Goal: Task Accomplishment & Management: Manage account settings

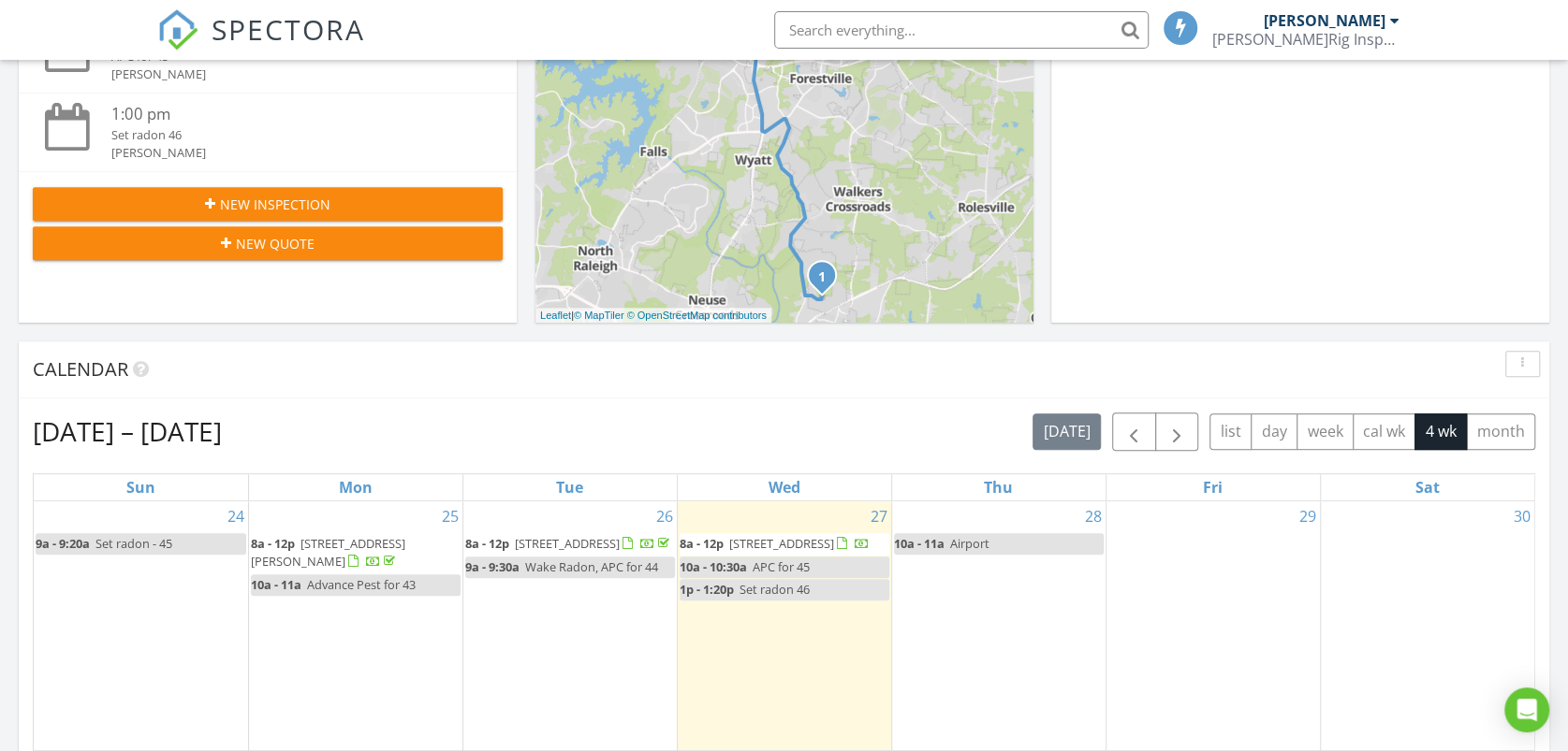
scroll to position [519, 0]
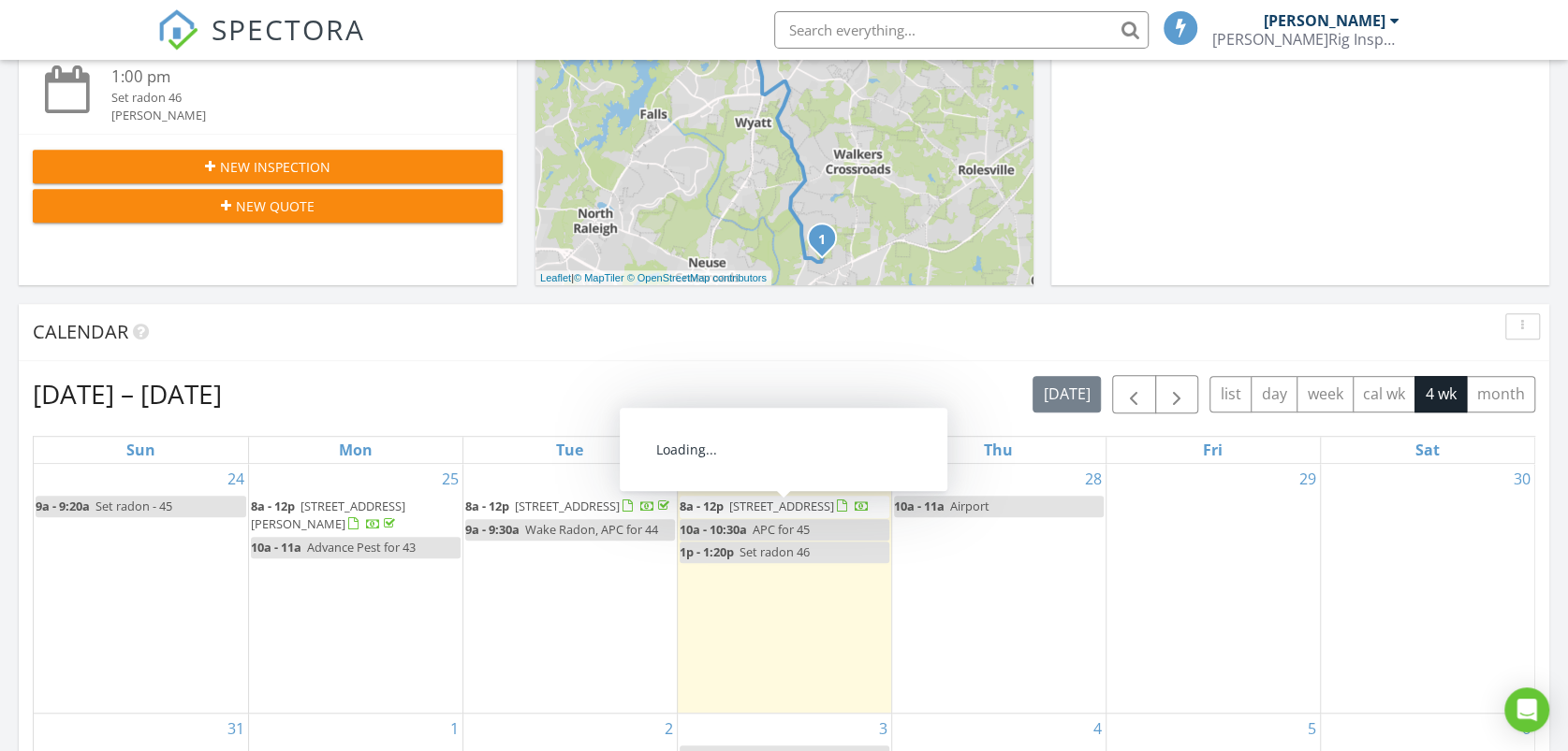
click at [760, 504] on span "[STREET_ADDRESS]" at bounding box center [782, 506] width 105 height 17
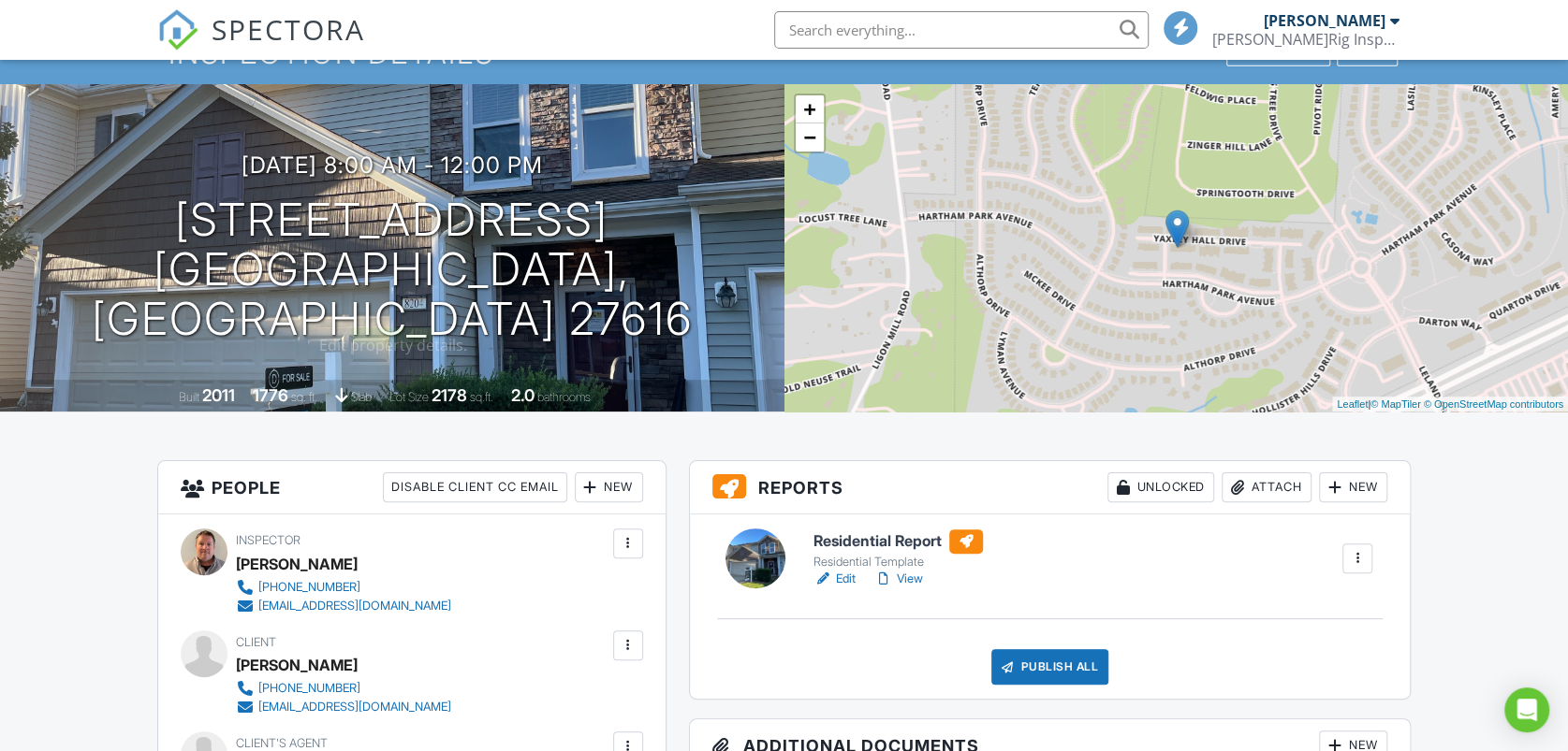
scroll to position [208, 0]
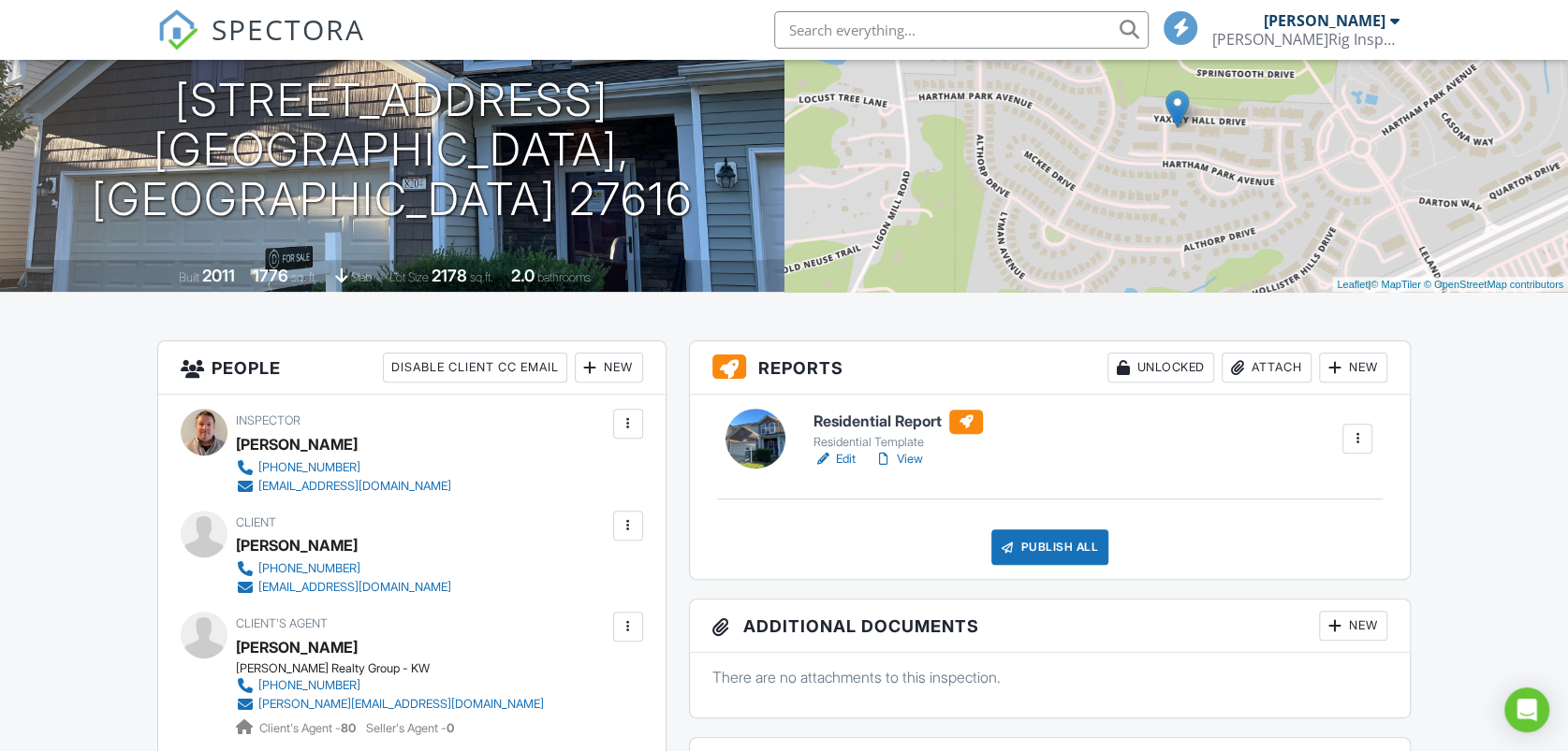
click at [850, 457] on link "Edit" at bounding box center [834, 459] width 43 height 19
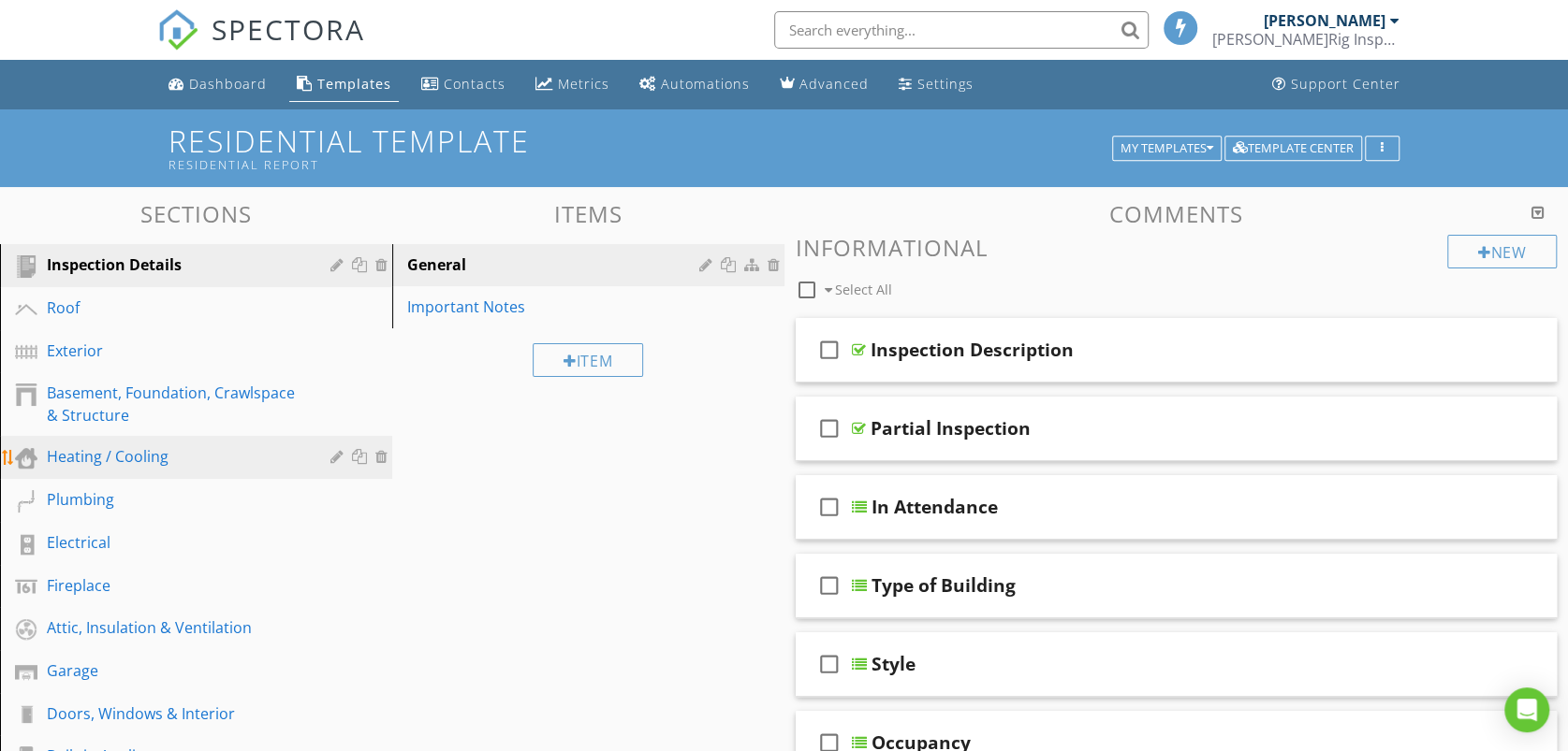
click at [99, 452] on div "Heating / Cooling" at bounding box center [174, 456] width 256 height 23
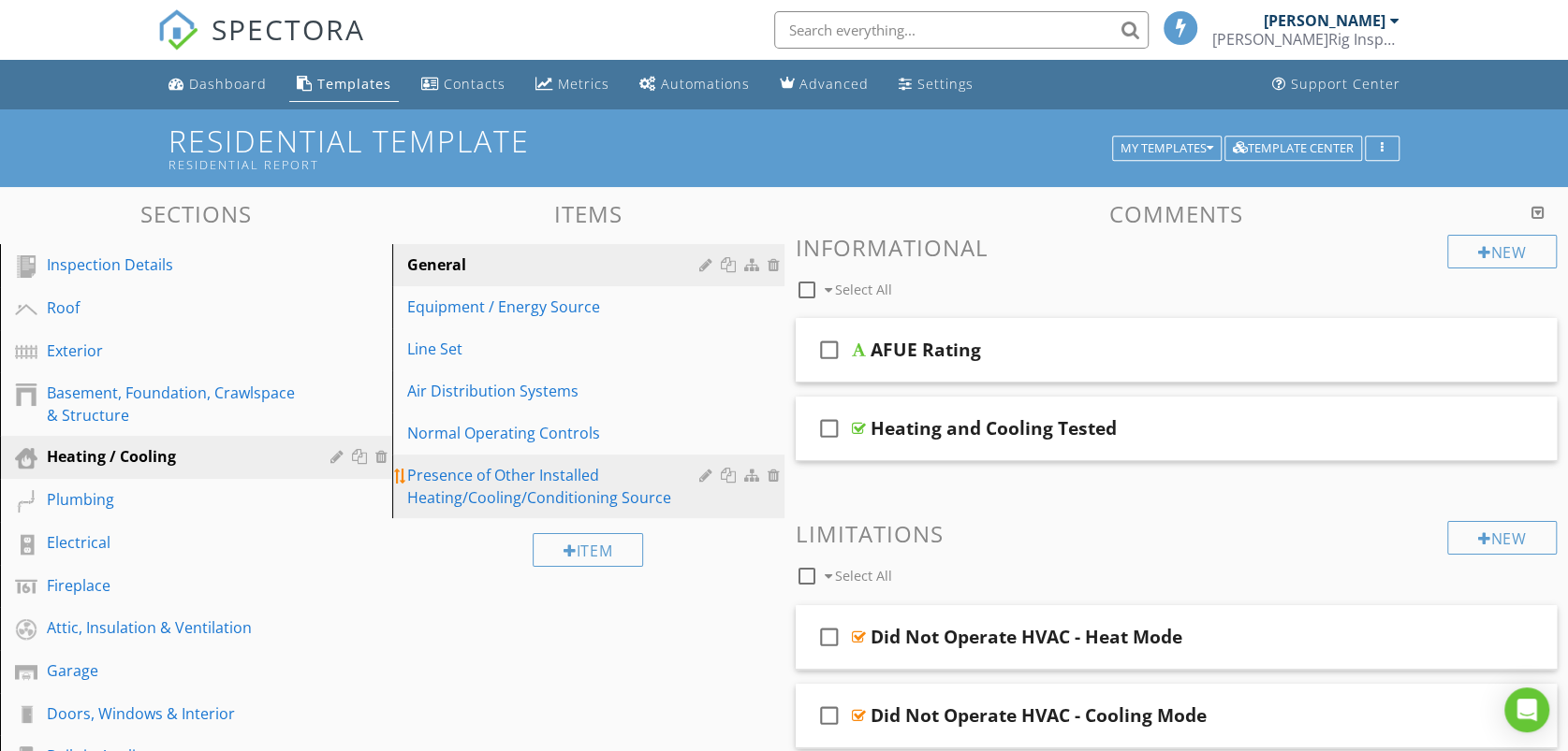
scroll to position [104, 0]
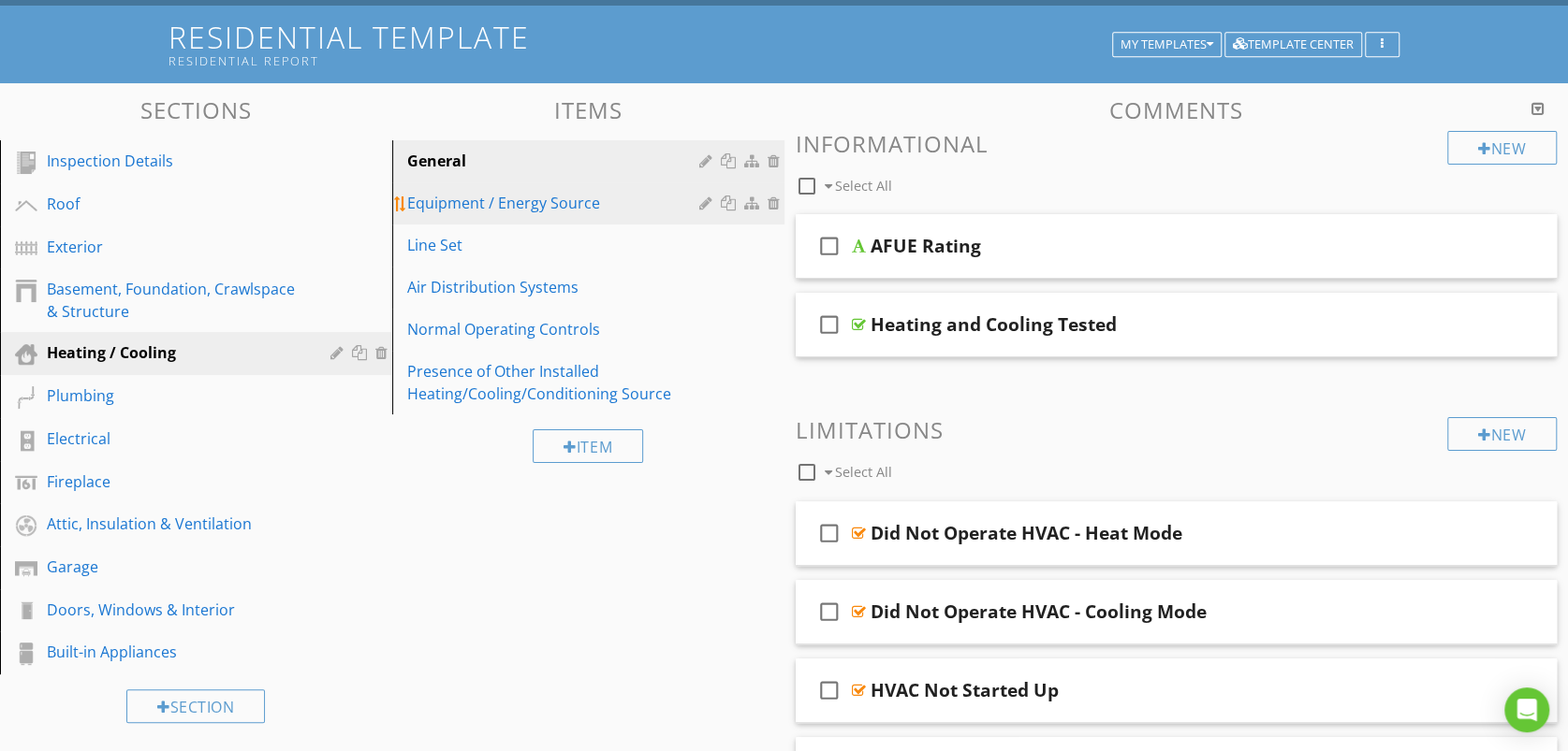
click at [504, 206] on div "Equipment / Energy Source" at bounding box center [555, 203] width 298 height 23
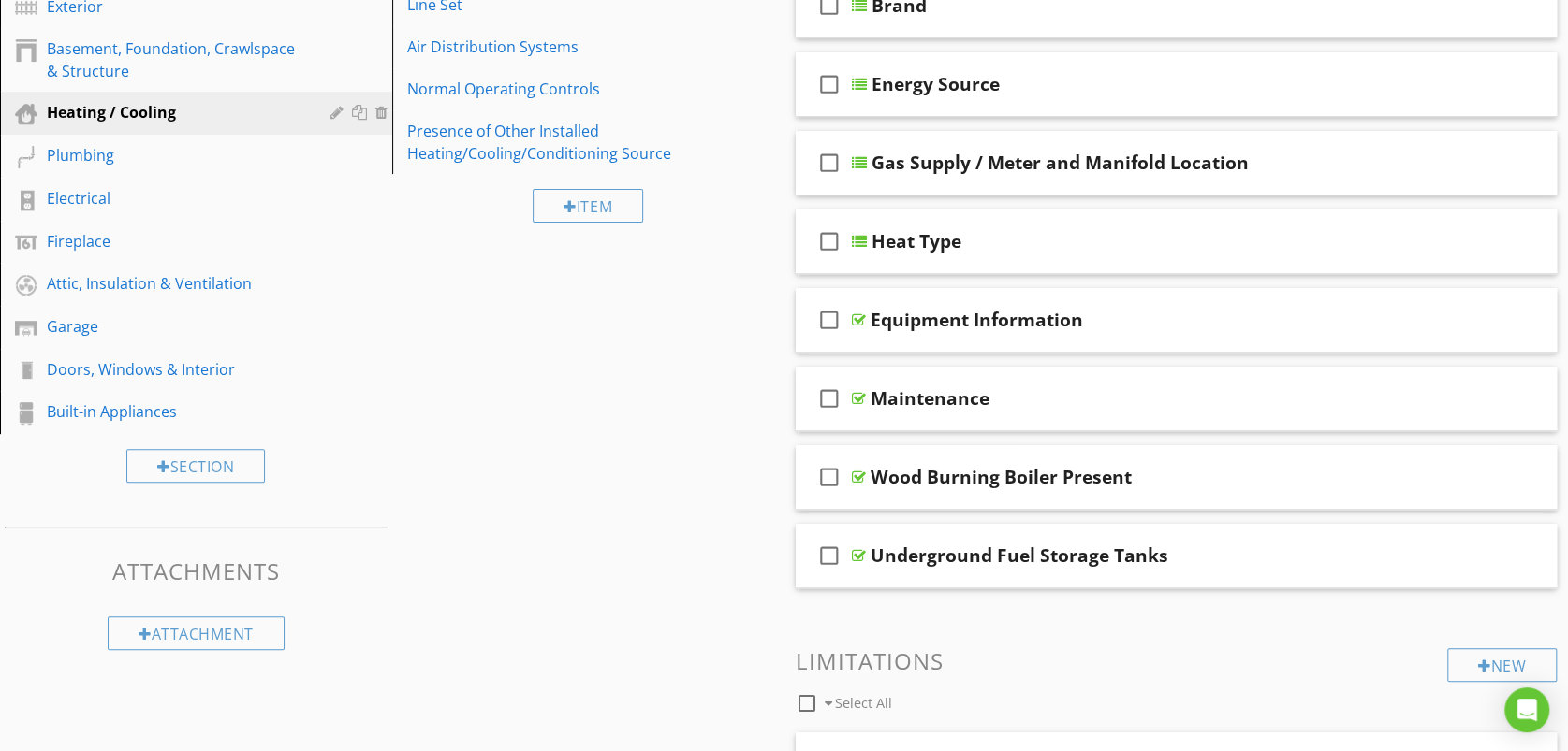
scroll to position [312, 0]
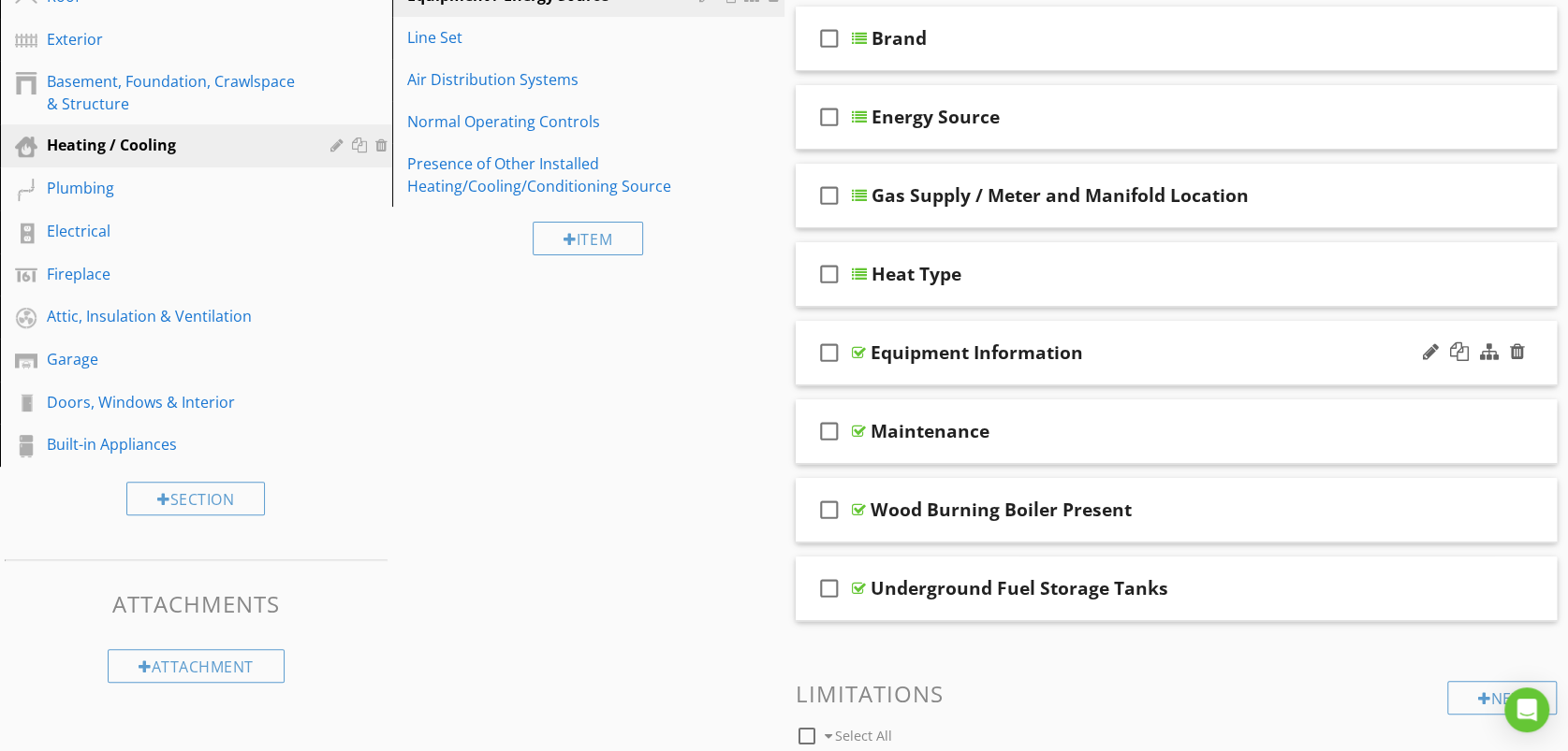
click at [856, 350] on div at bounding box center [858, 352] width 14 height 15
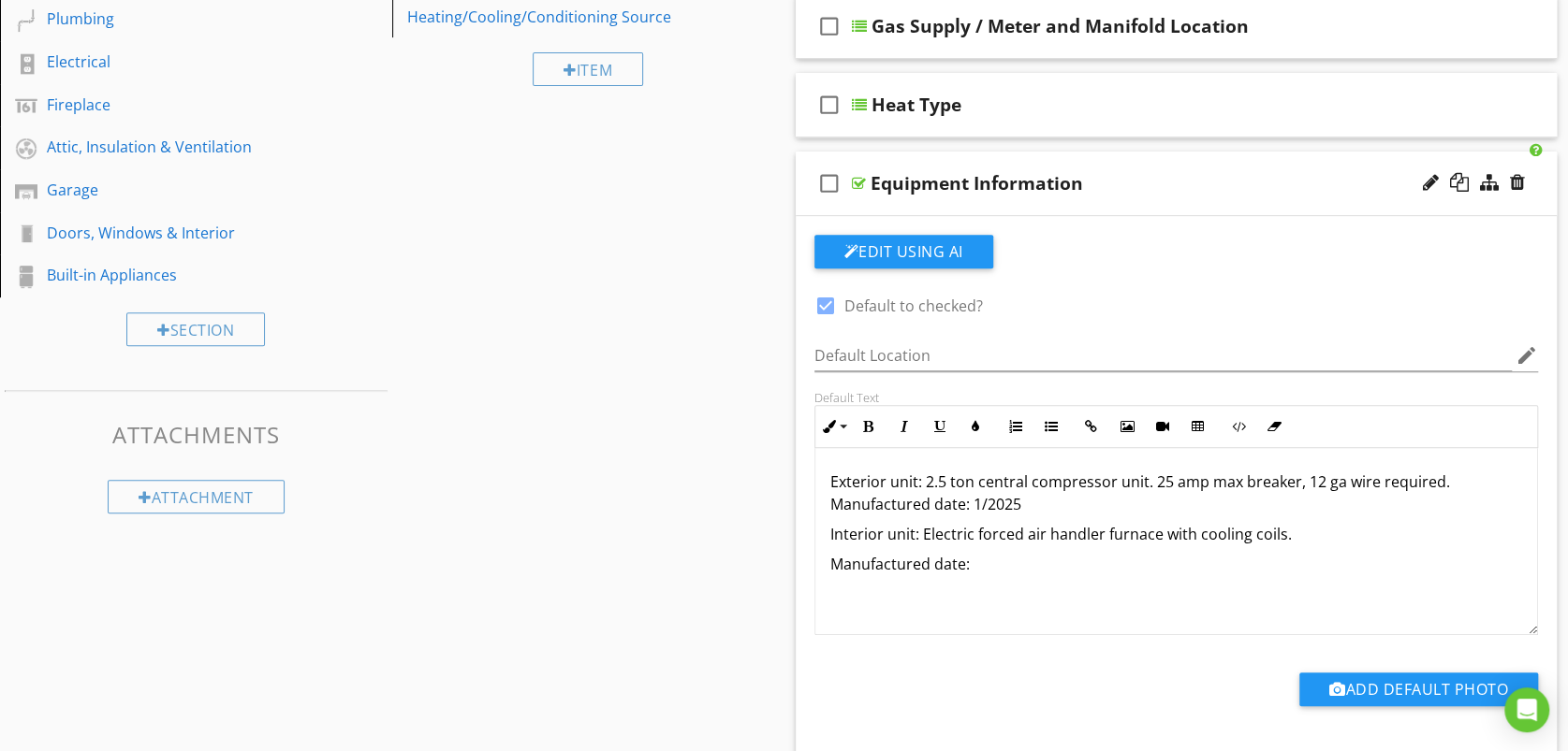
scroll to position [519, 0]
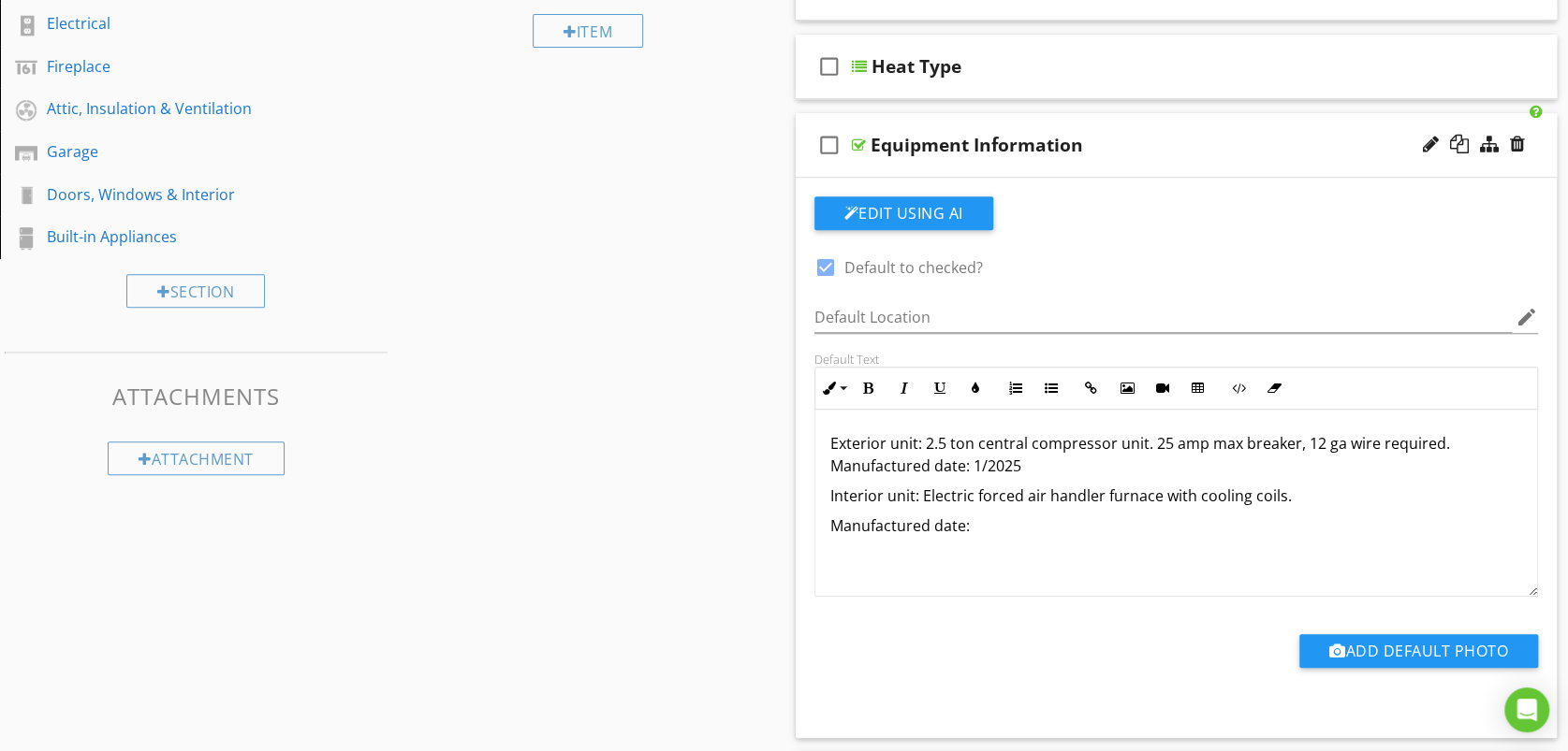
click at [832, 527] on p "Manufactured date:" at bounding box center [1177, 525] width 693 height 23
click at [1019, 462] on p "Exterior unit: 2.5 ton central compressor unit. 25 amp max breaker, 12 ga wire …" at bounding box center [1177, 454] width 693 height 45
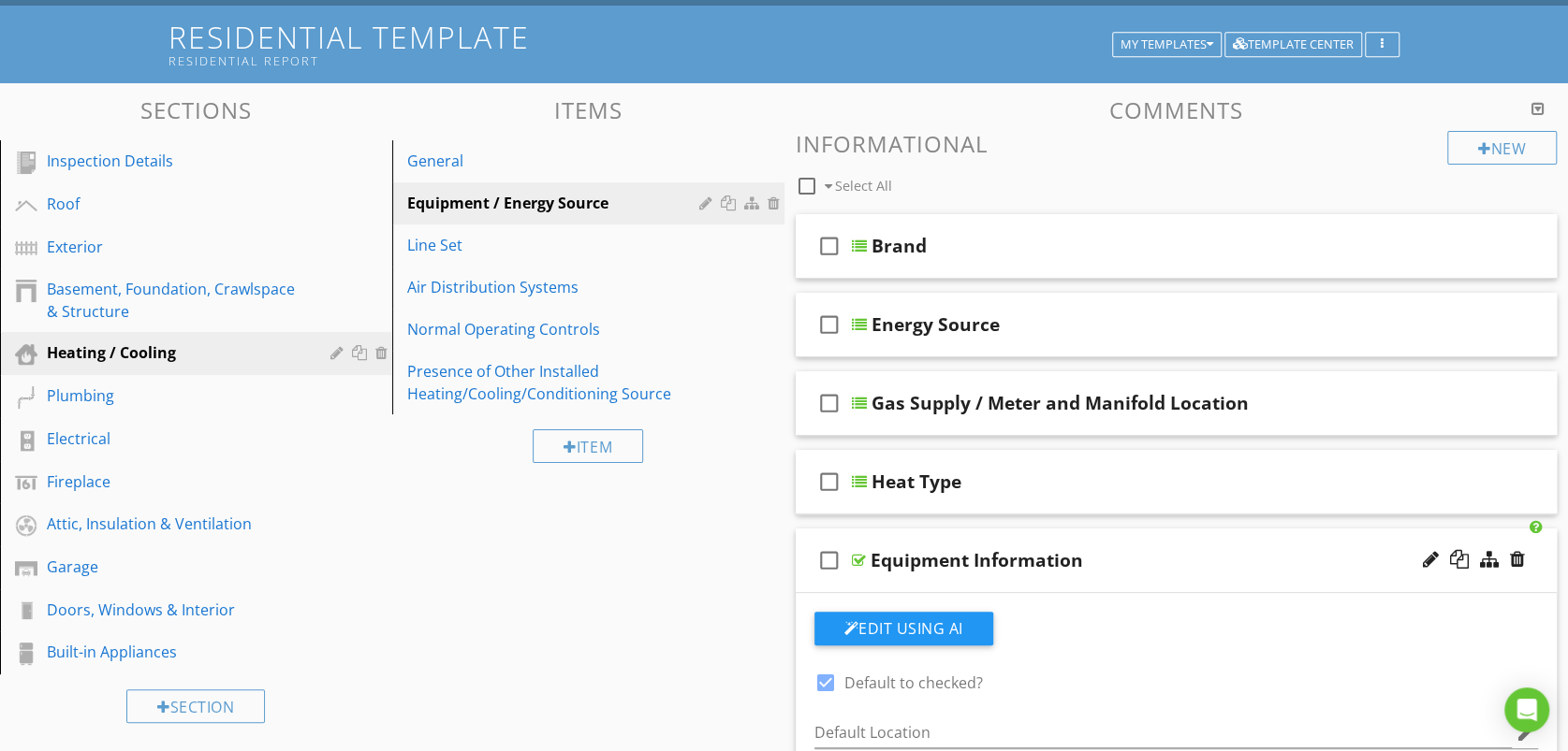
scroll to position [0, 0]
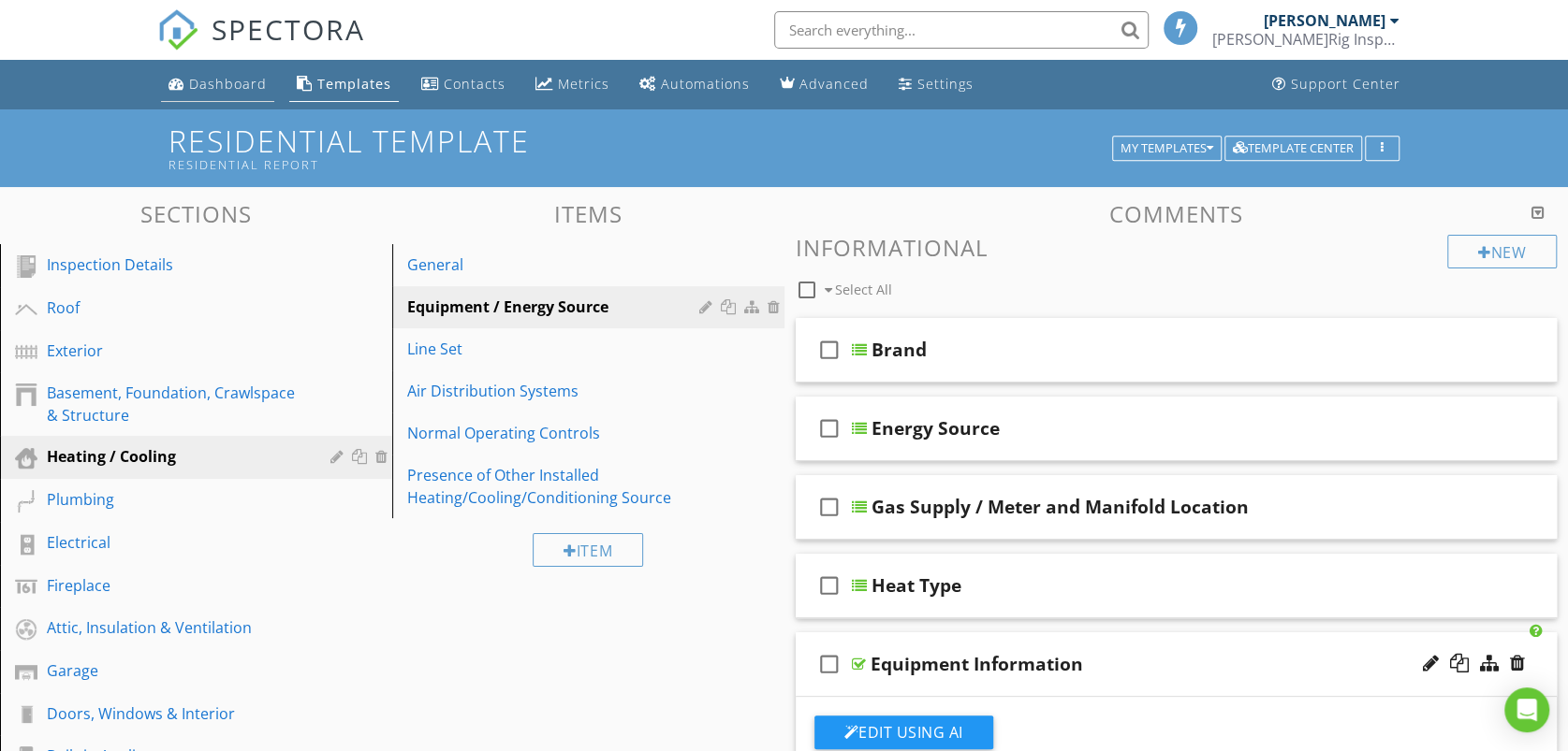
click at [222, 77] on div "Dashboard" at bounding box center [228, 84] width 77 height 18
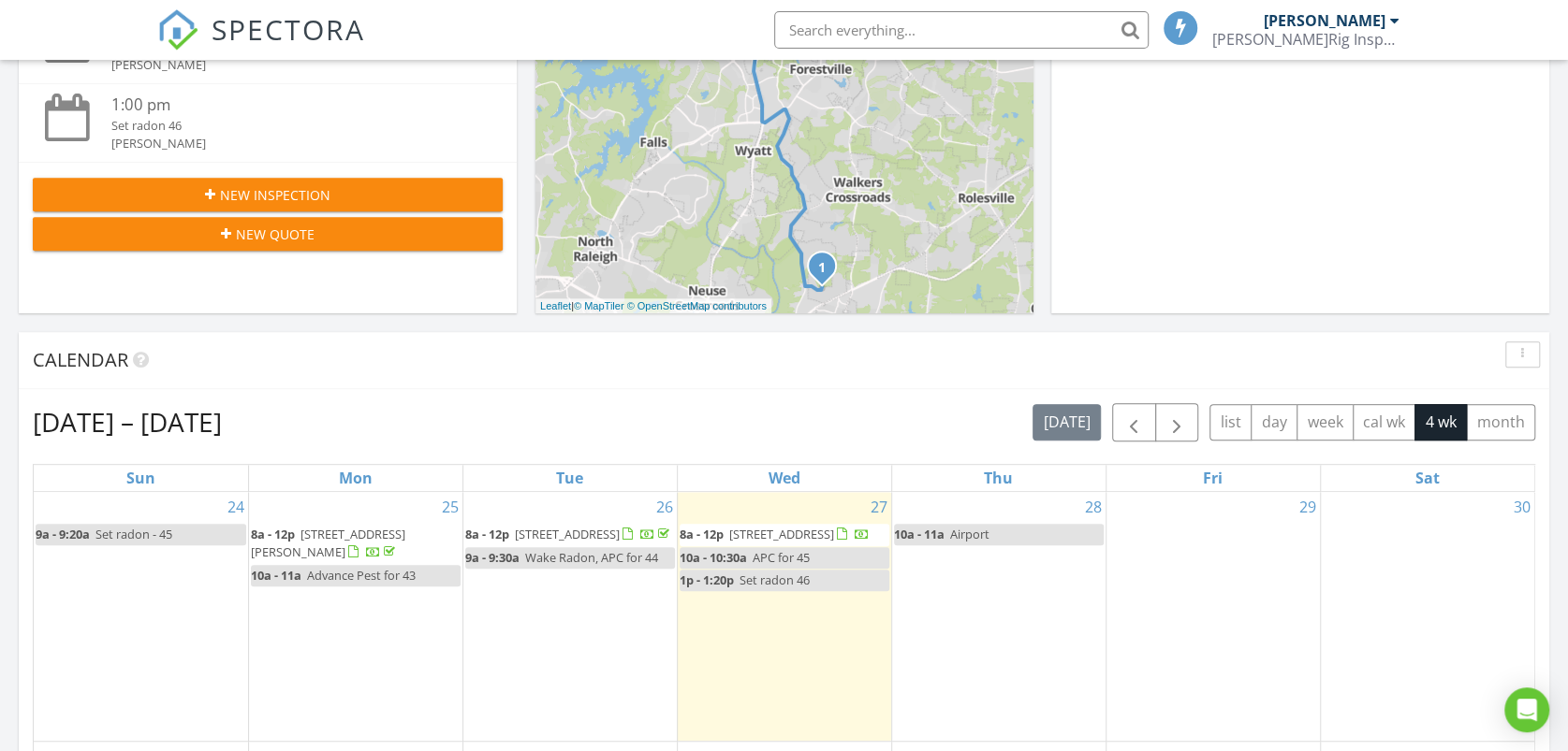
scroll to position [623, 0]
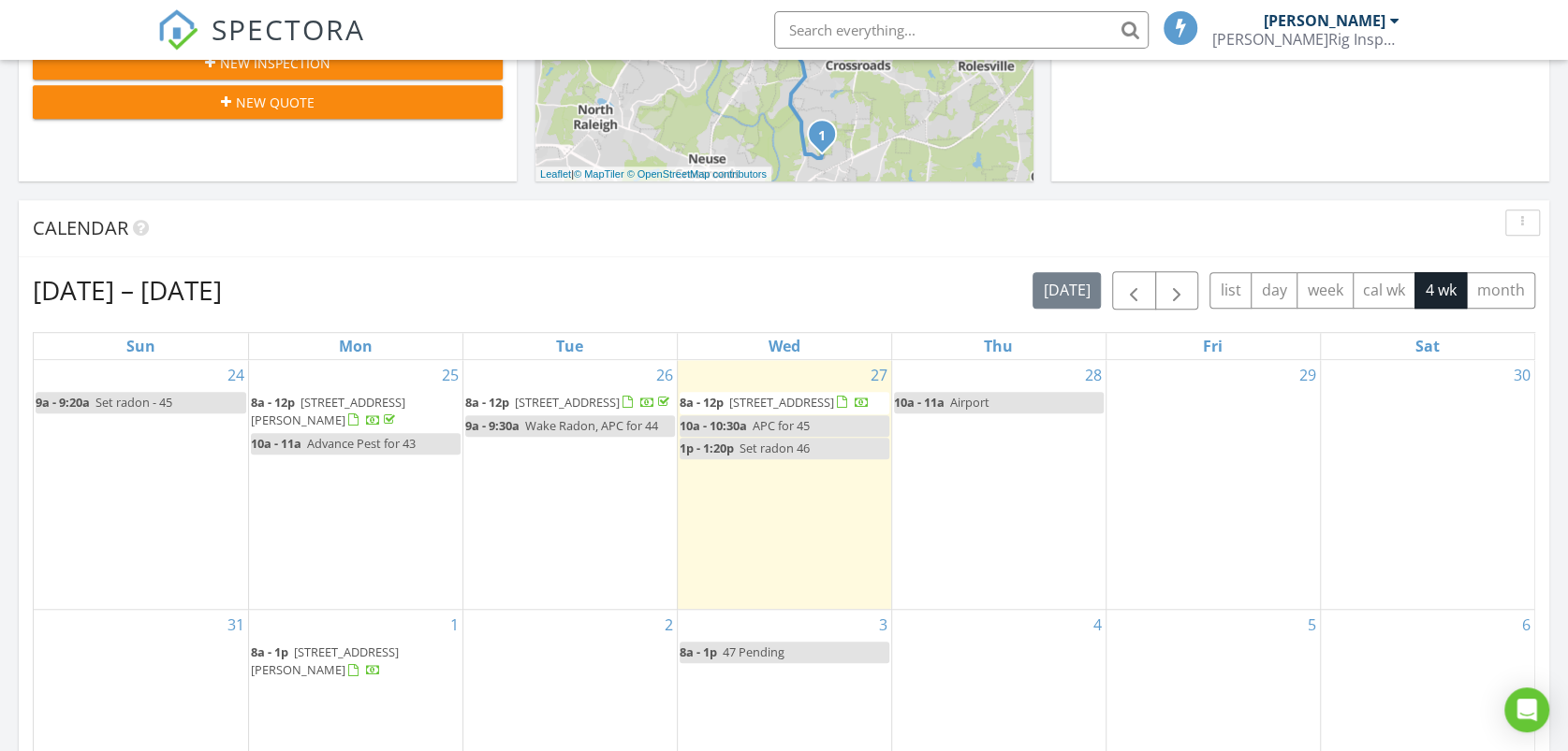
click at [750, 403] on span "[STREET_ADDRESS]" at bounding box center [782, 402] width 105 height 17
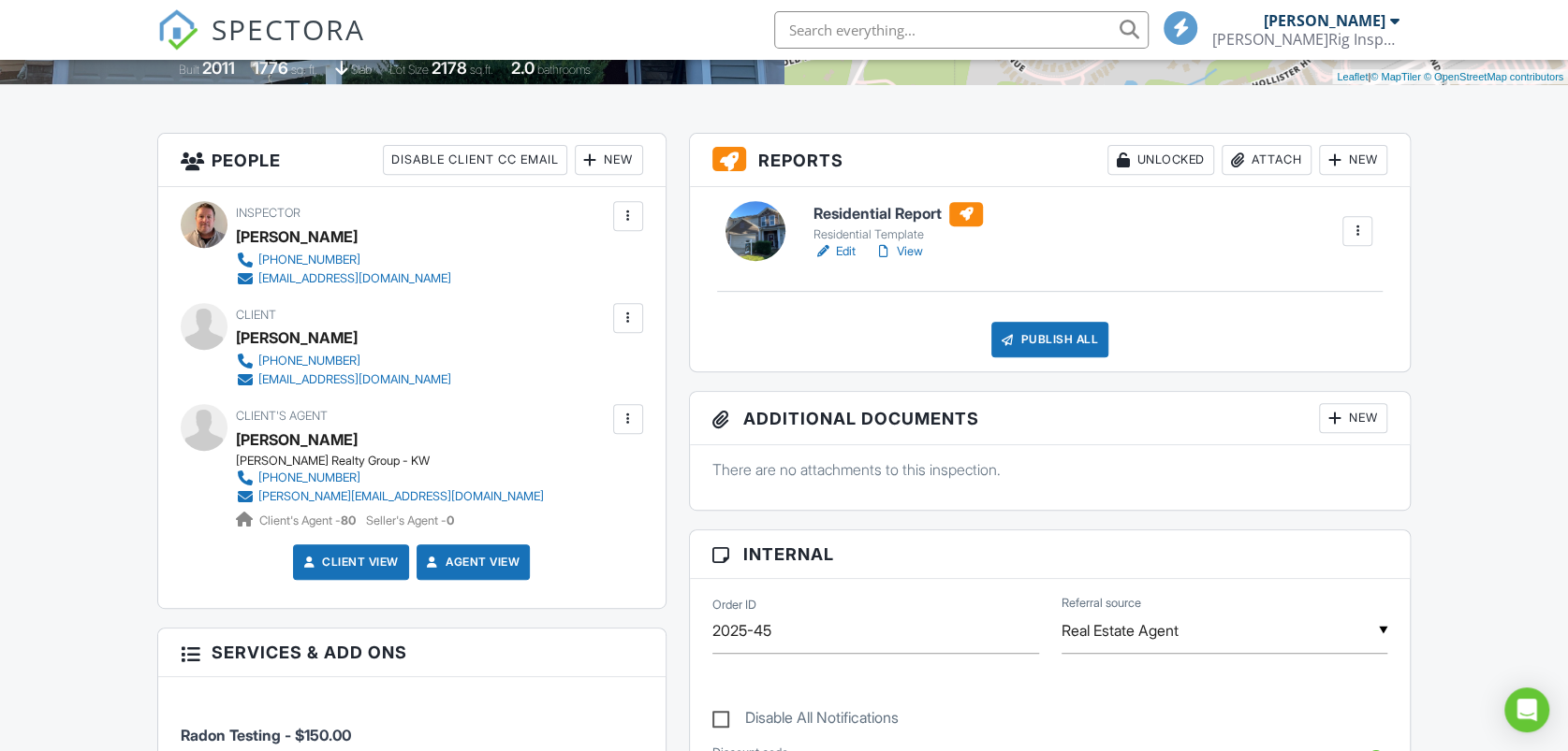
click at [903, 253] on link "View" at bounding box center [898, 251] width 49 height 19
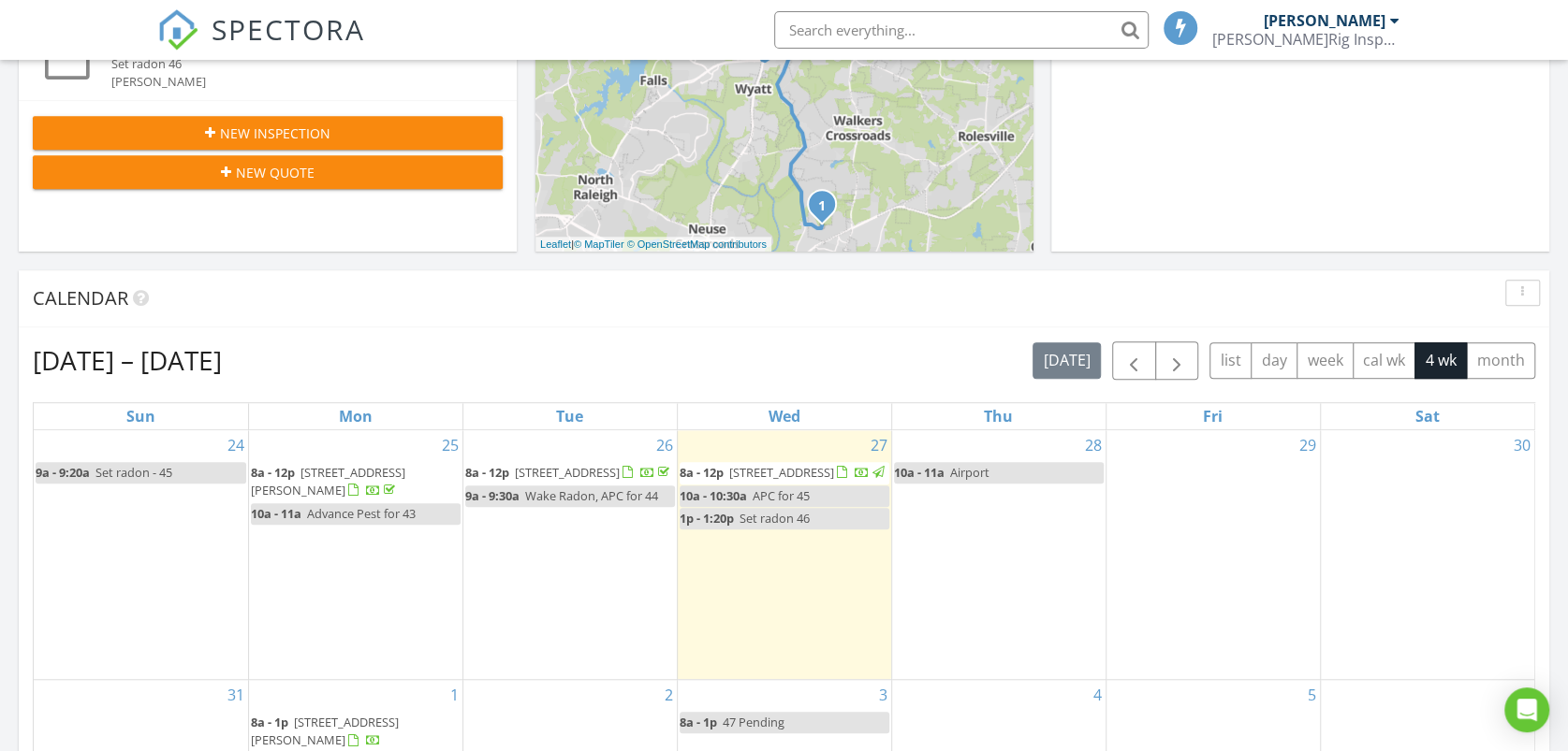
scroll to position [623, 0]
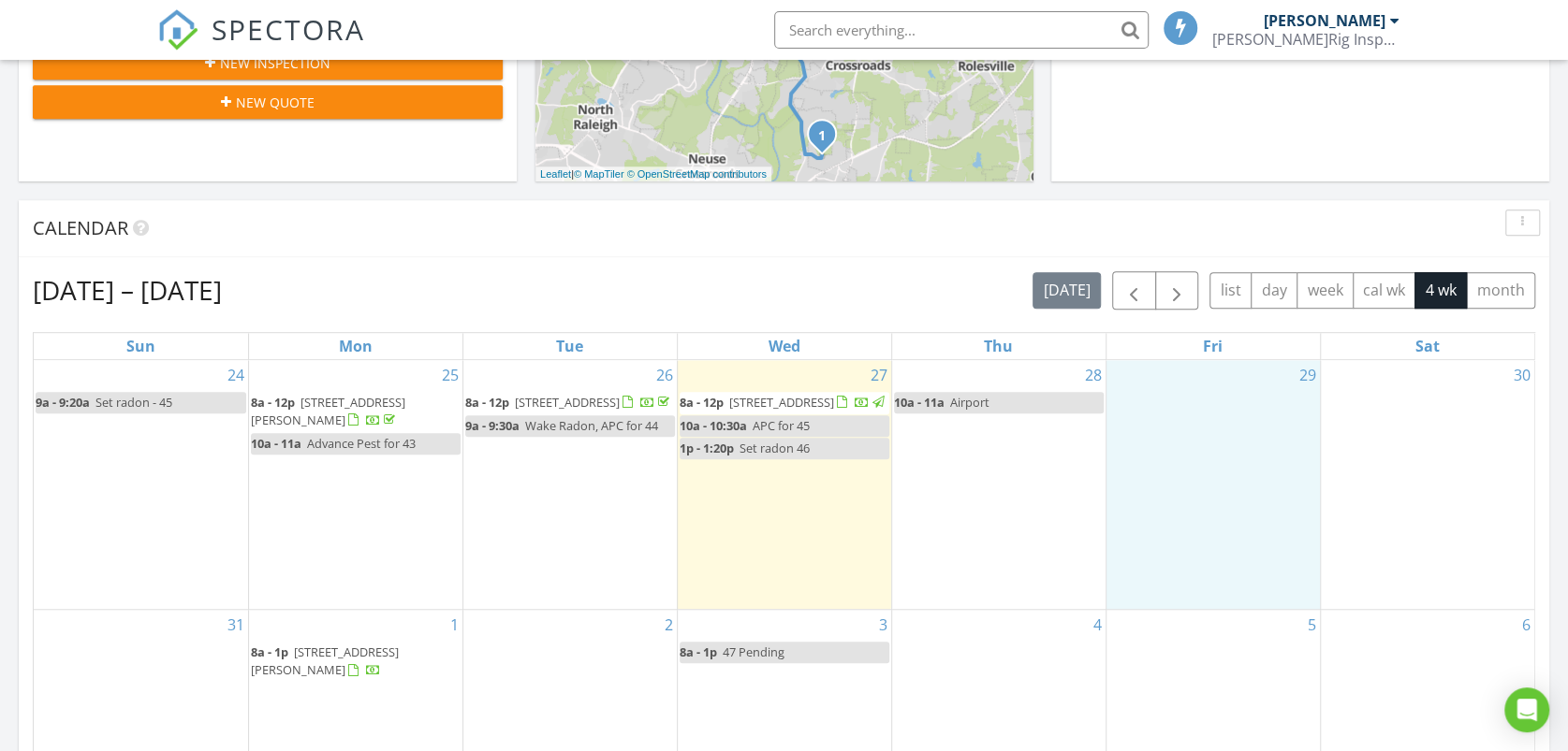
click at [1239, 438] on div "29" at bounding box center [1214, 485] width 214 height 249
click at [1221, 395] on link "Event" at bounding box center [1209, 392] width 96 height 30
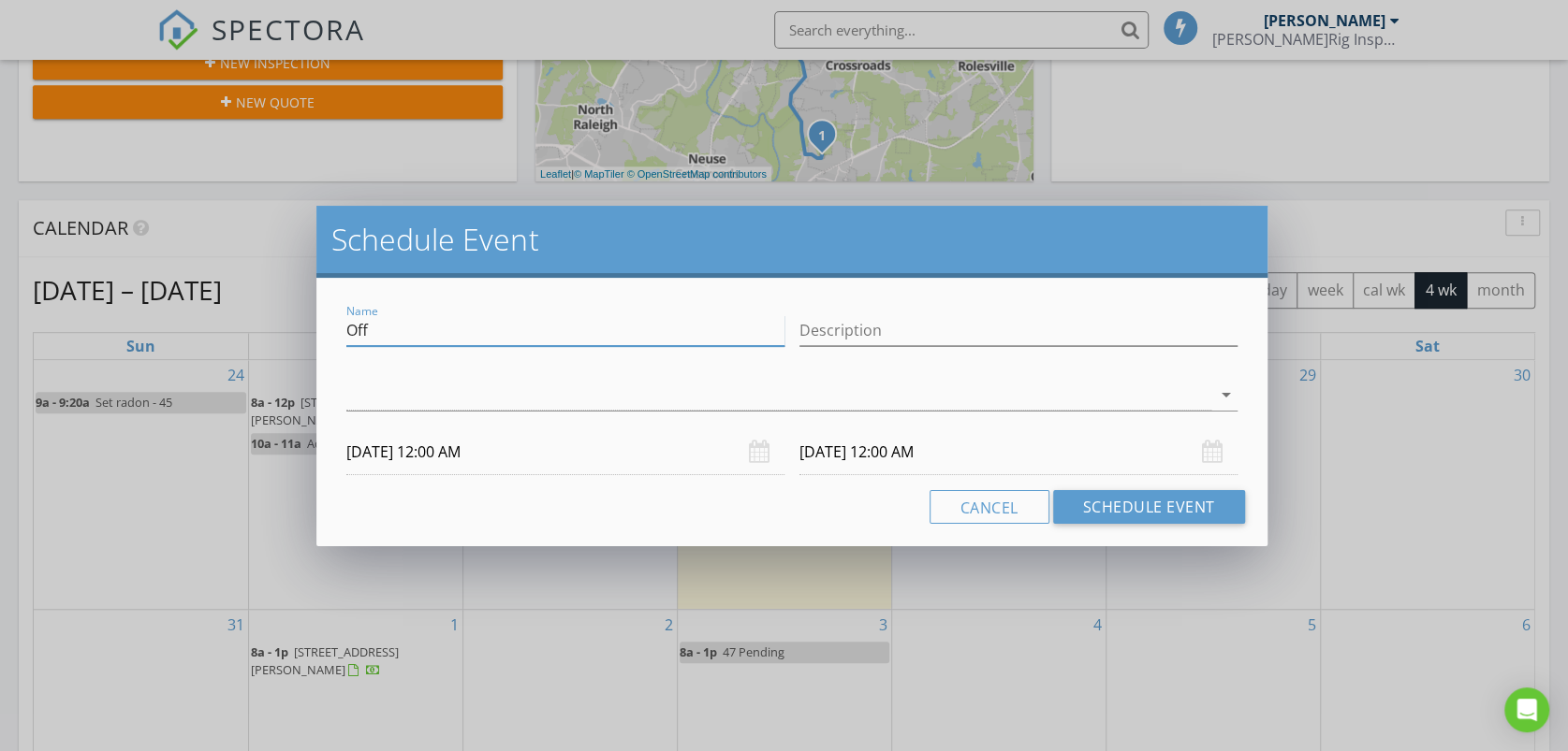
click at [449, 329] on input "Off" at bounding box center [565, 330] width 439 height 31
type input "O"
type input "APC for 46"
click at [402, 390] on div at bounding box center [778, 395] width 864 height 31
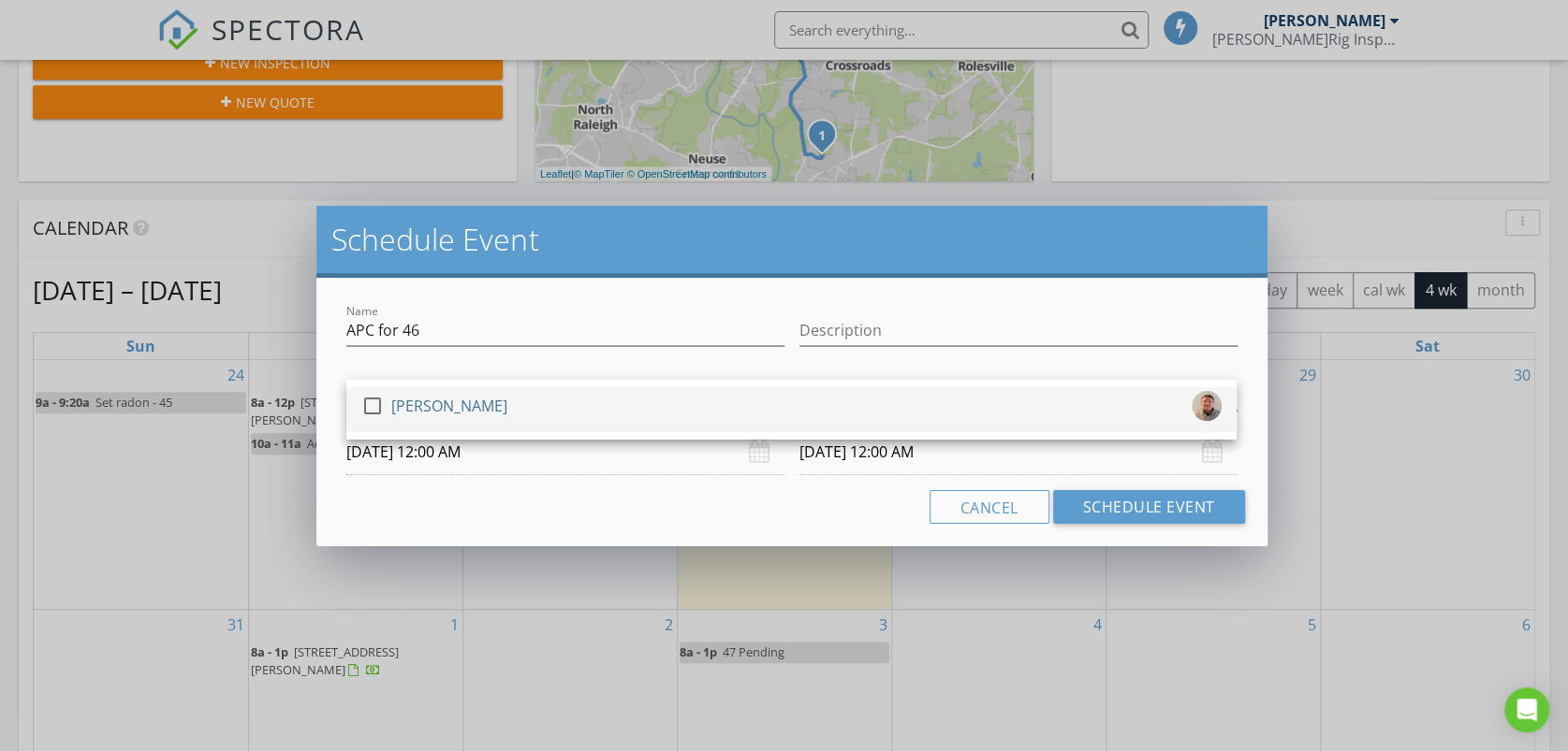
click at [375, 405] on div at bounding box center [372, 406] width 32 height 32
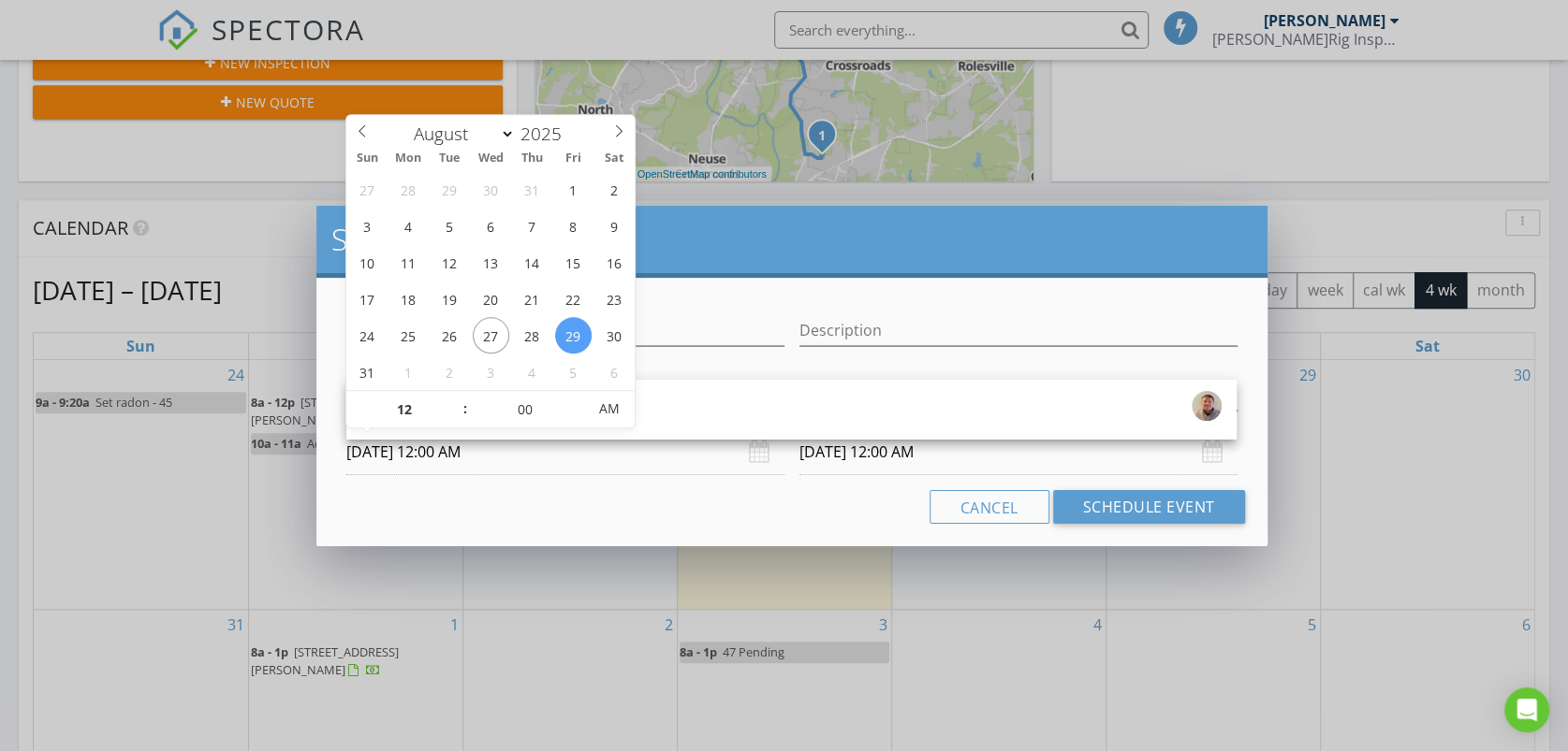
click at [444, 457] on input "08/29/2025 12:00 AM" at bounding box center [565, 452] width 439 height 46
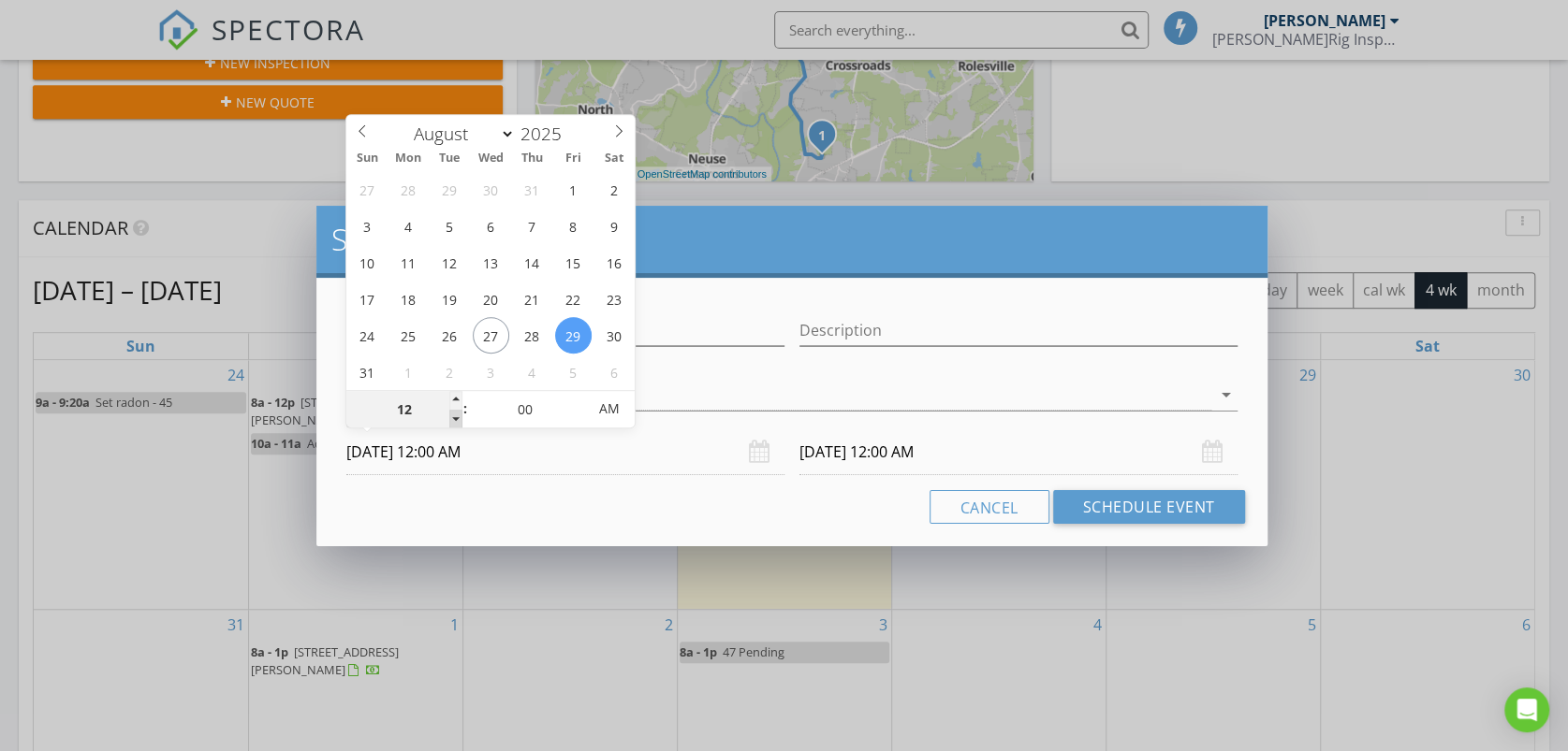
type input "11"
type input "08/29/2025 11:00 PM"
click at [453, 421] on span at bounding box center [455, 419] width 13 height 19
type input "11"
type input "08/30/2025 11:00 PM"
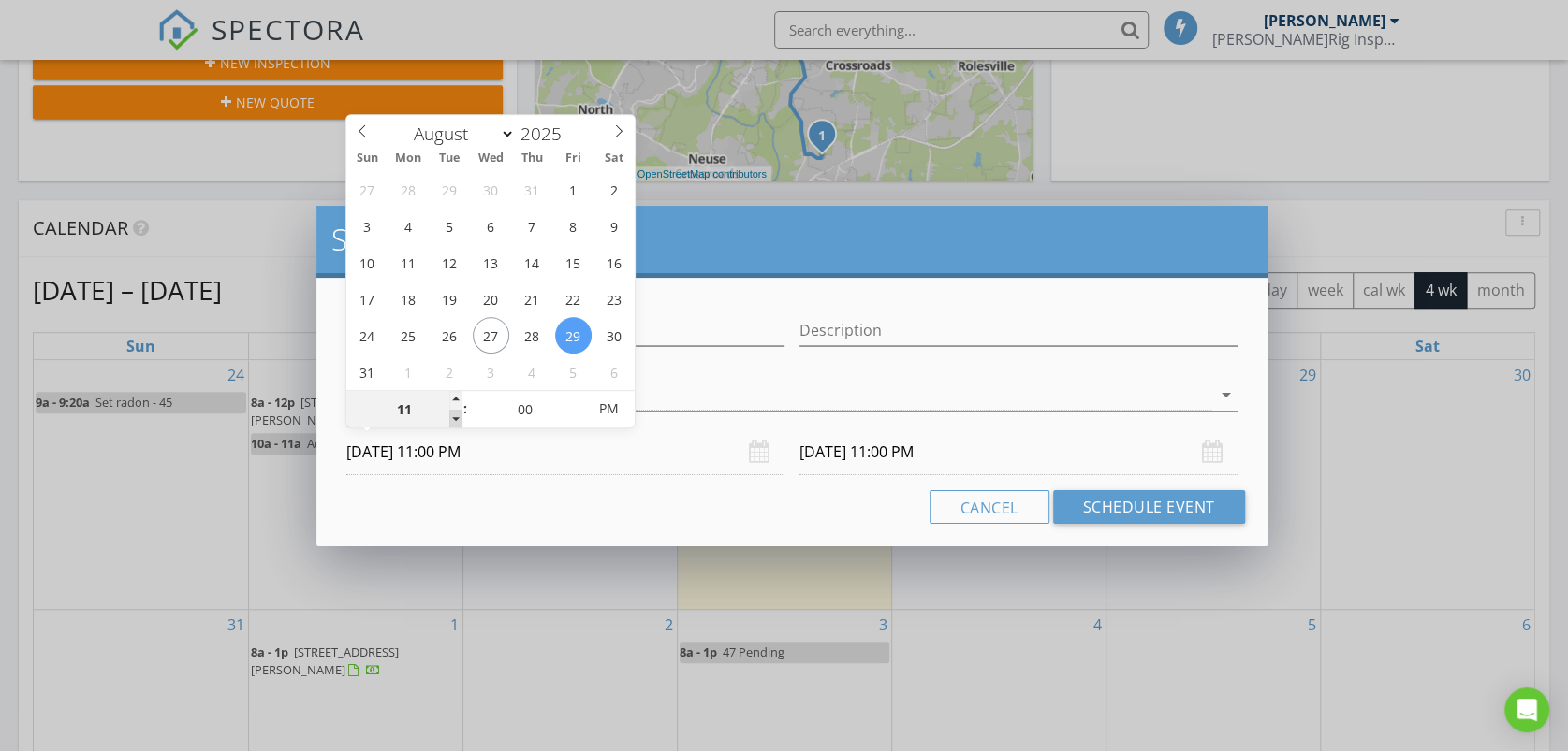
type input "10"
type input "08/29/2025 10:00 PM"
click at [453, 420] on span at bounding box center [455, 419] width 13 height 19
type input "10"
type input "08/30/2025 10:00 PM"
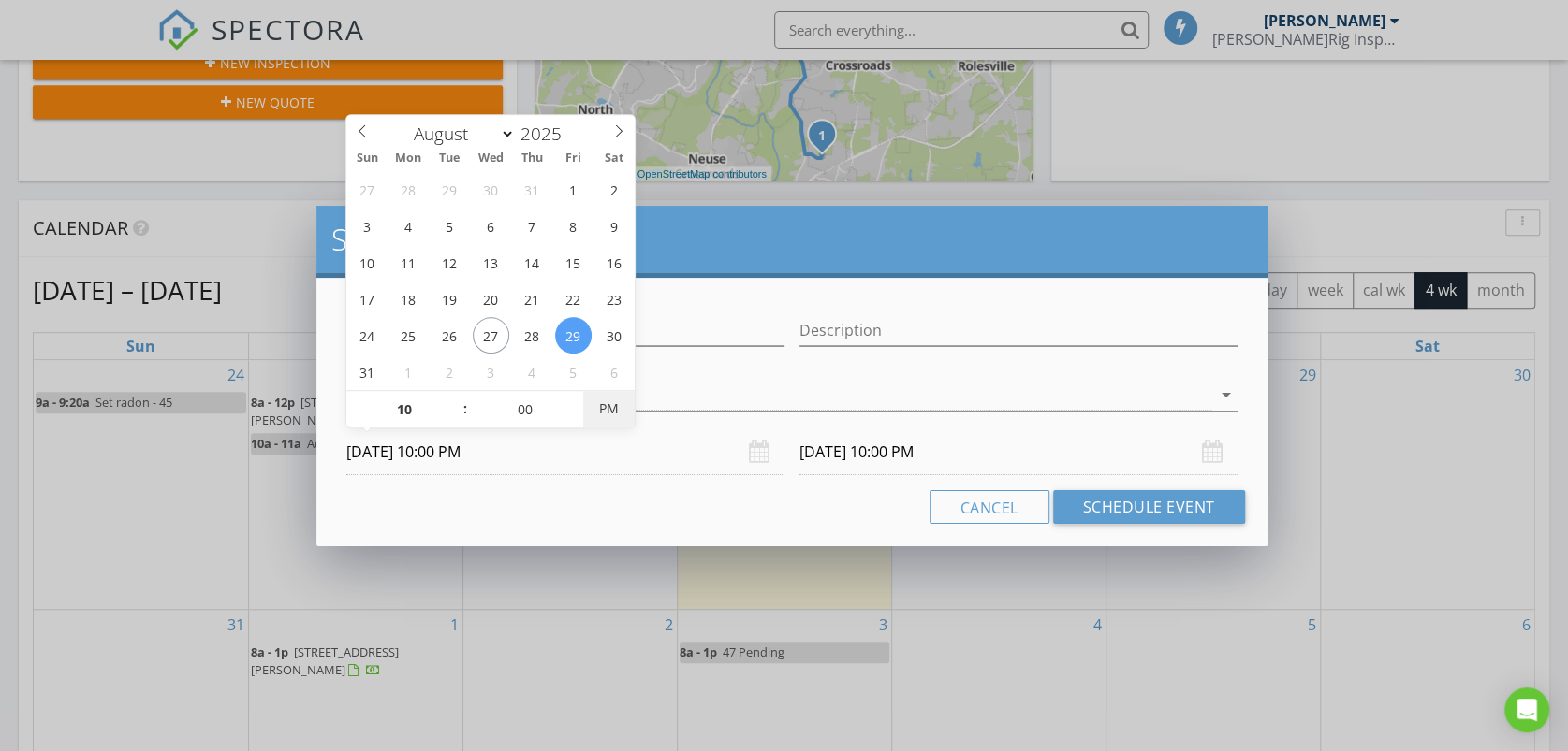
type input "08/29/2025 10:00 AM"
type input "08/30/2025 10:00 AM"
click at [600, 410] on span "AM" at bounding box center [609, 409] width 51 height 38
click at [884, 461] on input "08/30/2025 10:00 AM" at bounding box center [1019, 452] width 439 height 46
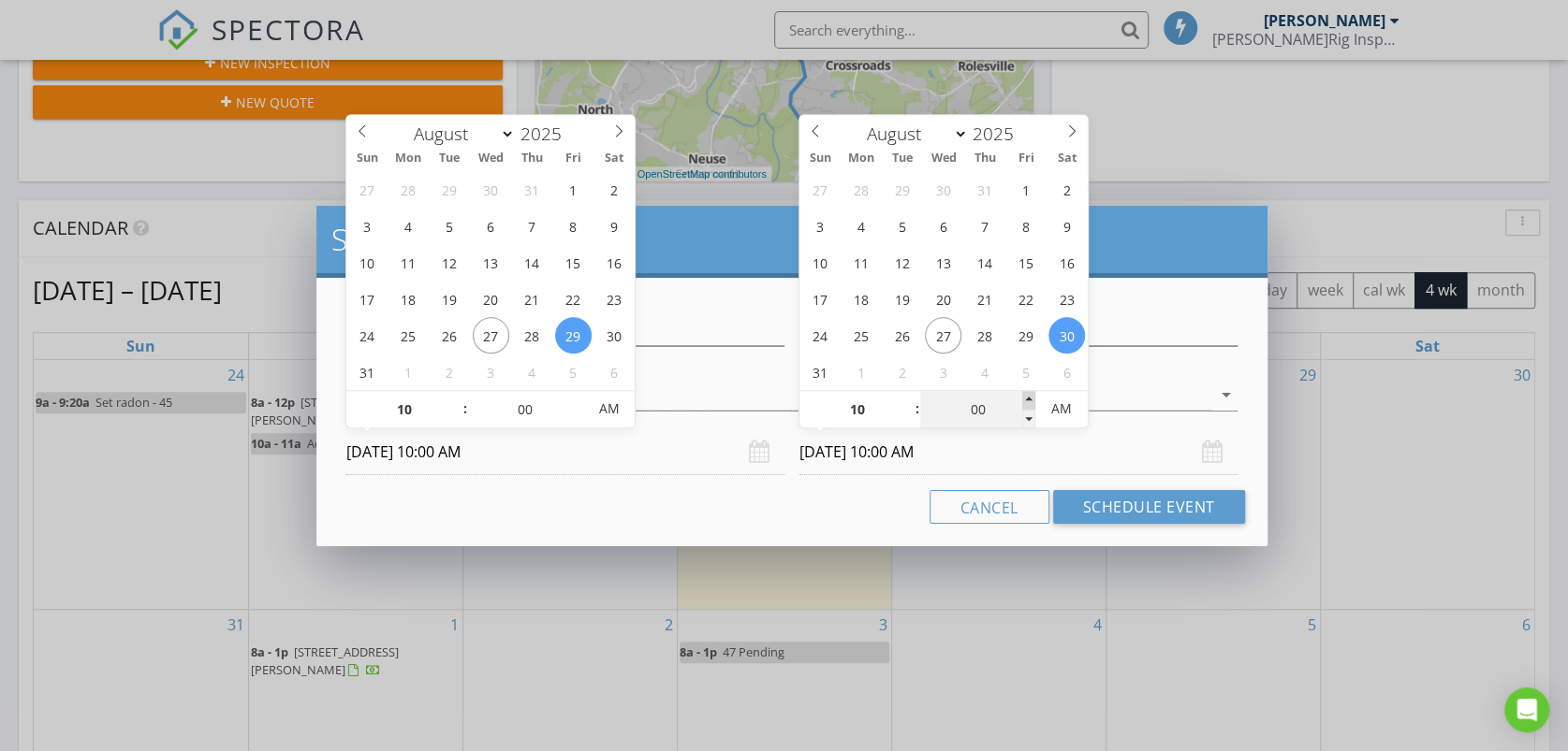
type input "05"
type input "08/30/2025 10:05 AM"
click at [1029, 393] on span at bounding box center [1029, 400] width 13 height 19
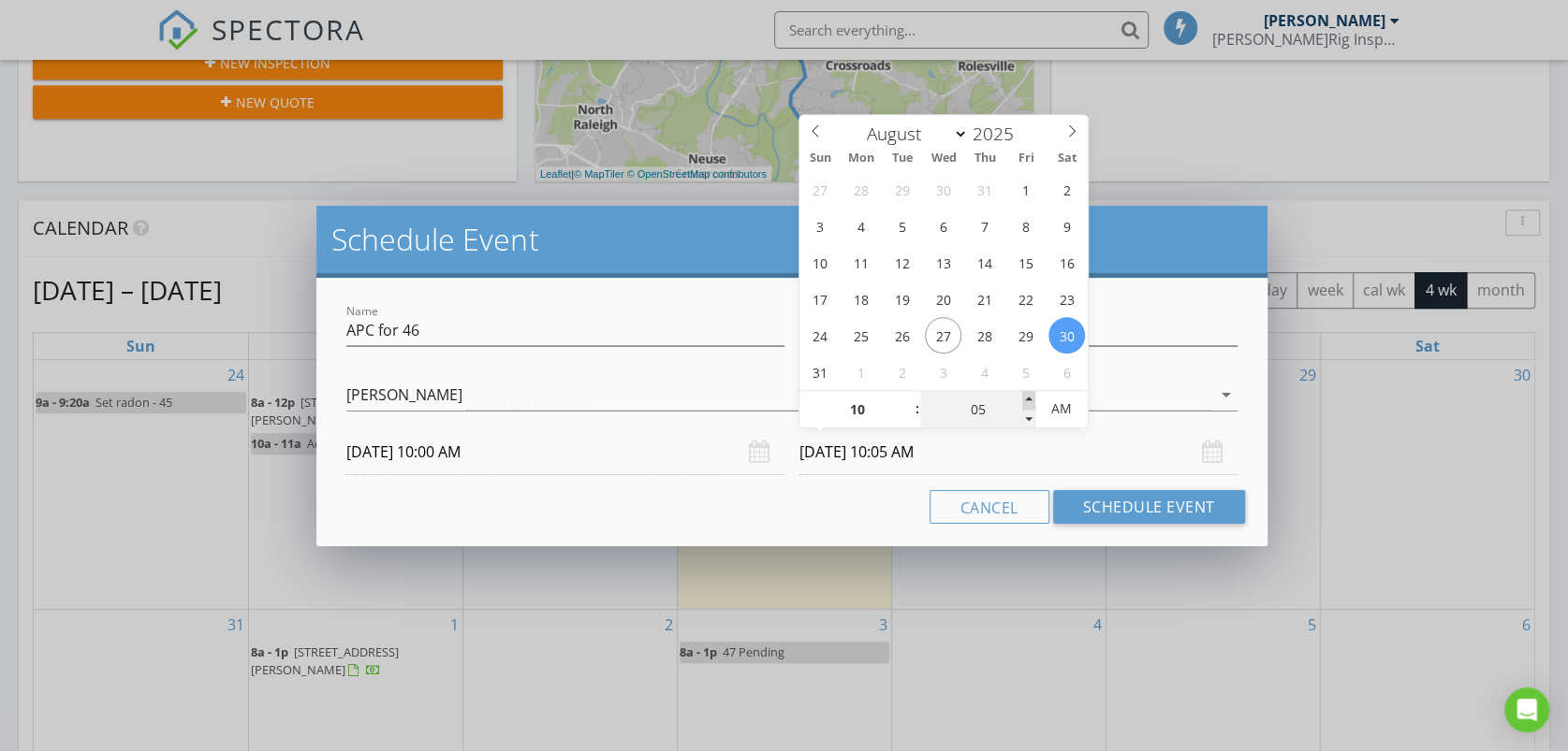
type input "10"
type input "08/30/2025 10:10 AM"
click at [1030, 393] on span at bounding box center [1029, 400] width 13 height 19
type input "15"
type input "08/30/2025 10:15 AM"
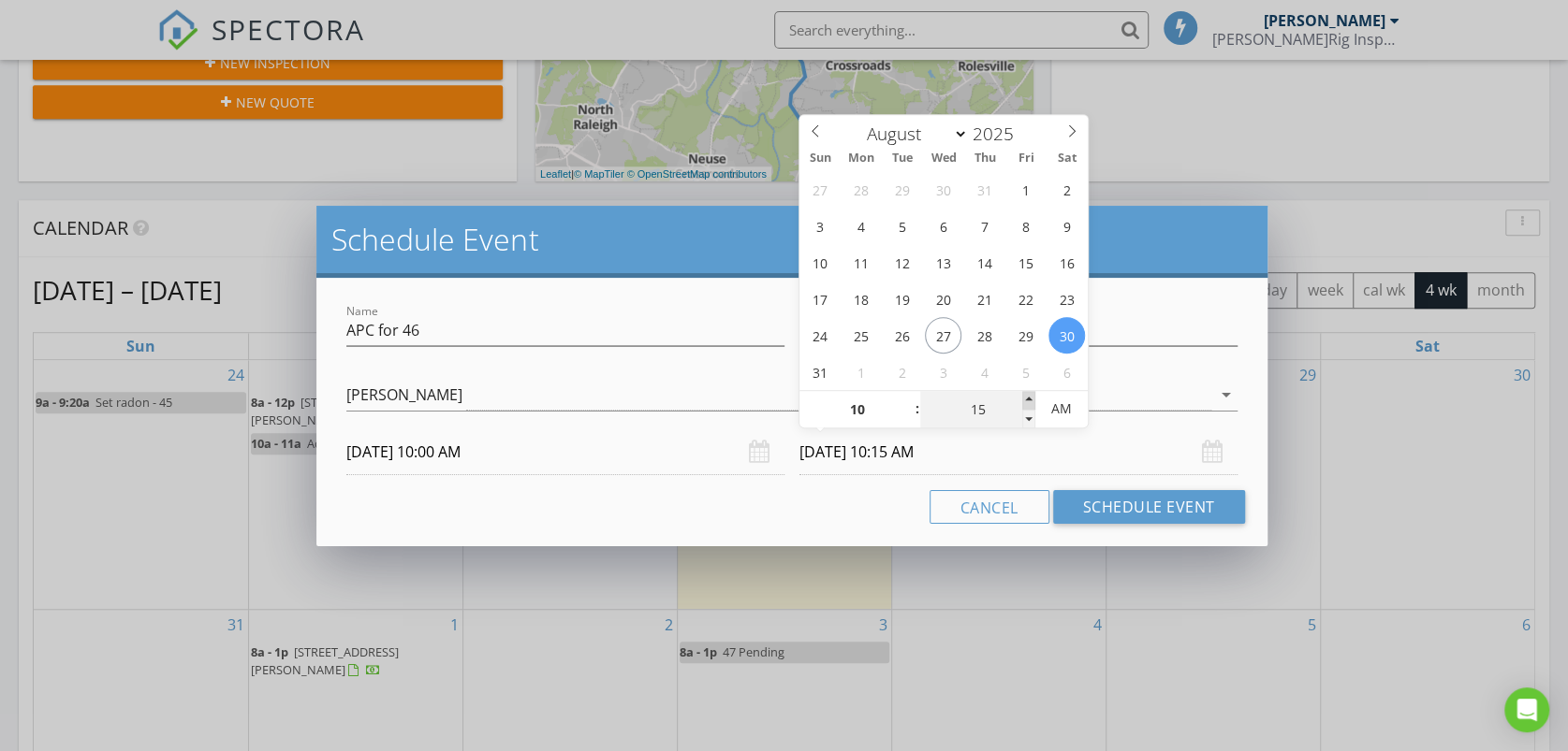
click at [1030, 393] on span at bounding box center [1029, 400] width 13 height 19
type input "20"
type input "08/30/2025 10:20 AM"
click at [1030, 393] on span at bounding box center [1029, 400] width 13 height 19
type input "25"
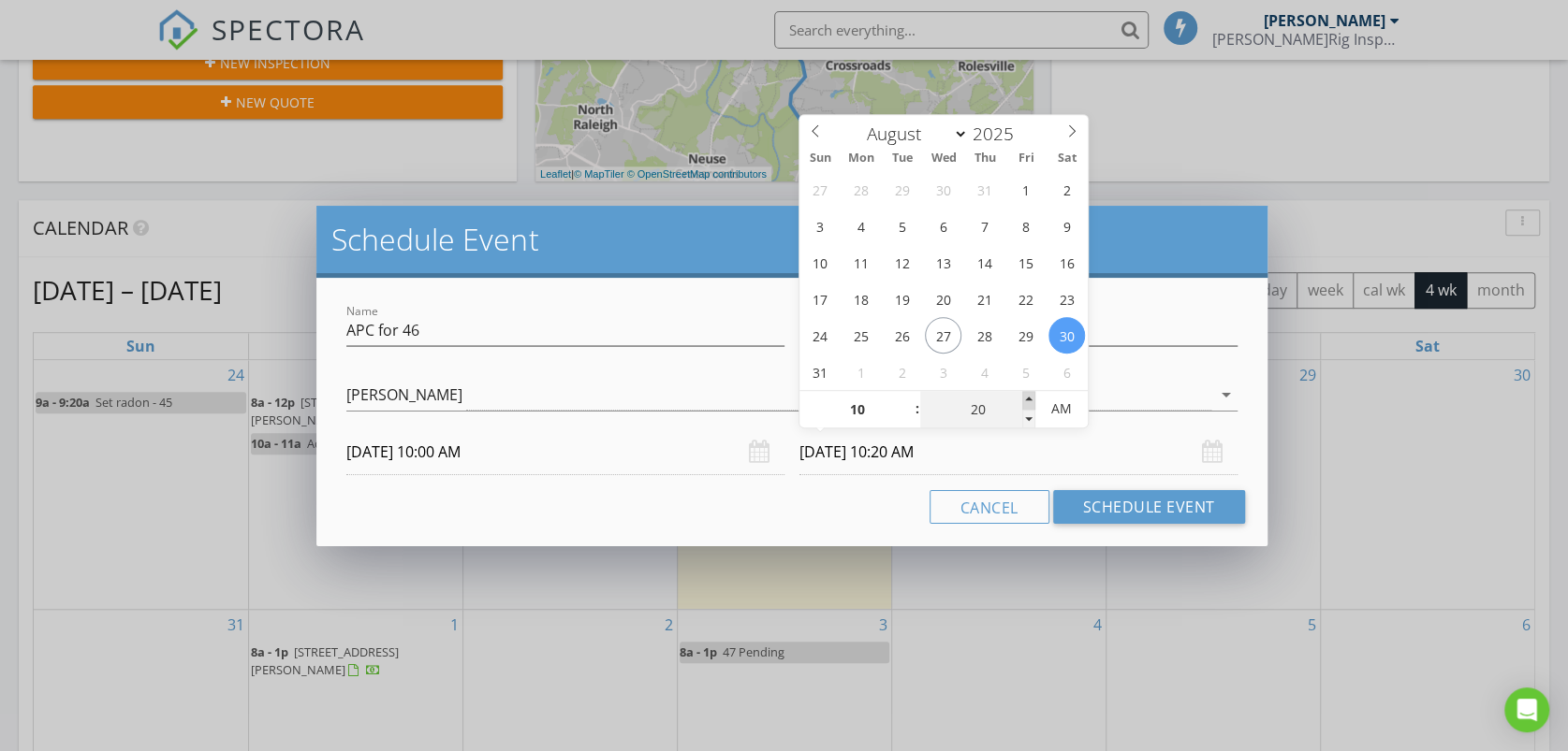
type input "08/30/2025 10:25 AM"
click at [1030, 393] on span at bounding box center [1029, 400] width 13 height 19
type input "30"
click at [1030, 393] on span at bounding box center [1029, 400] width 13 height 19
type input "08/29/2025 10:30 AM"
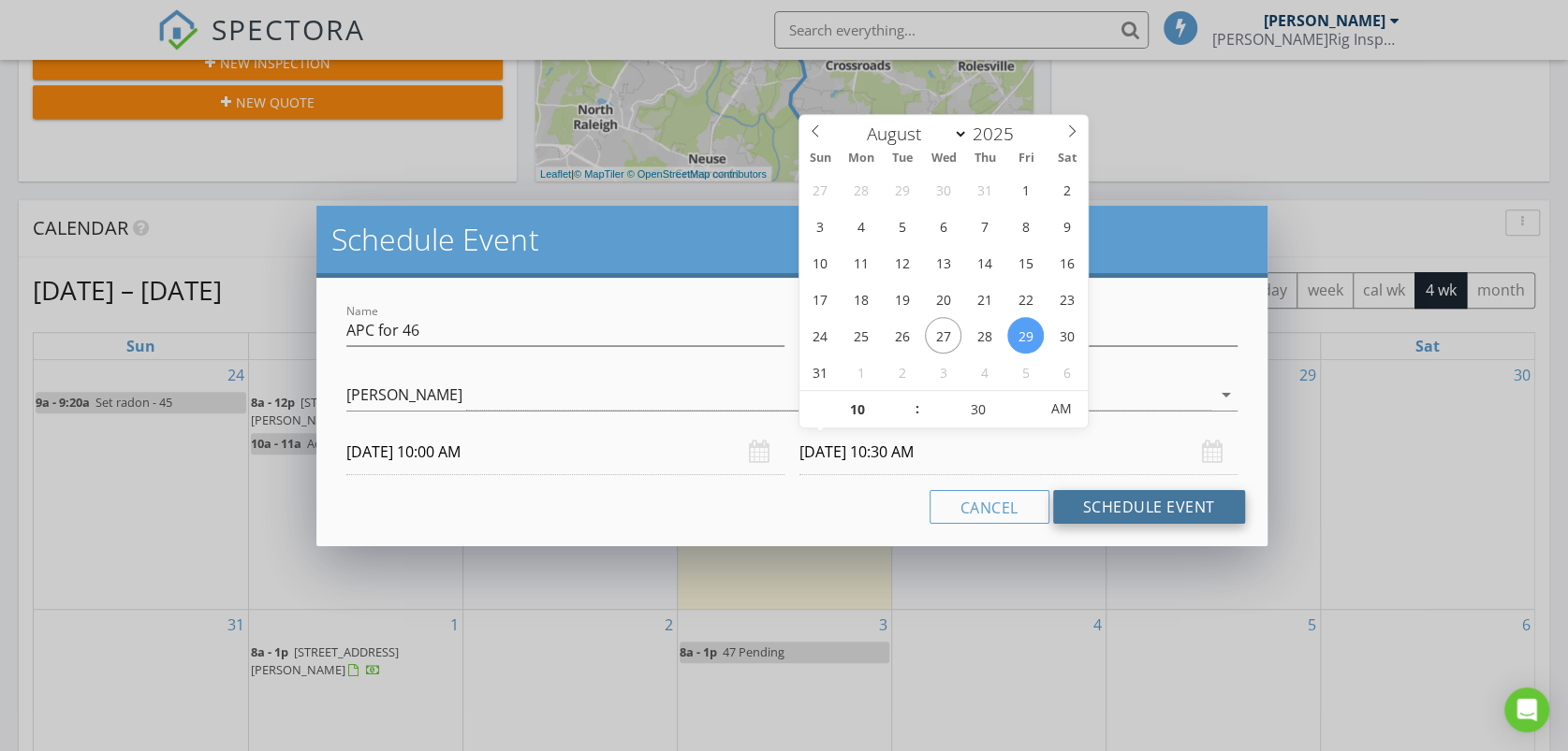
click at [1129, 509] on button "Schedule Event" at bounding box center [1149, 507] width 192 height 34
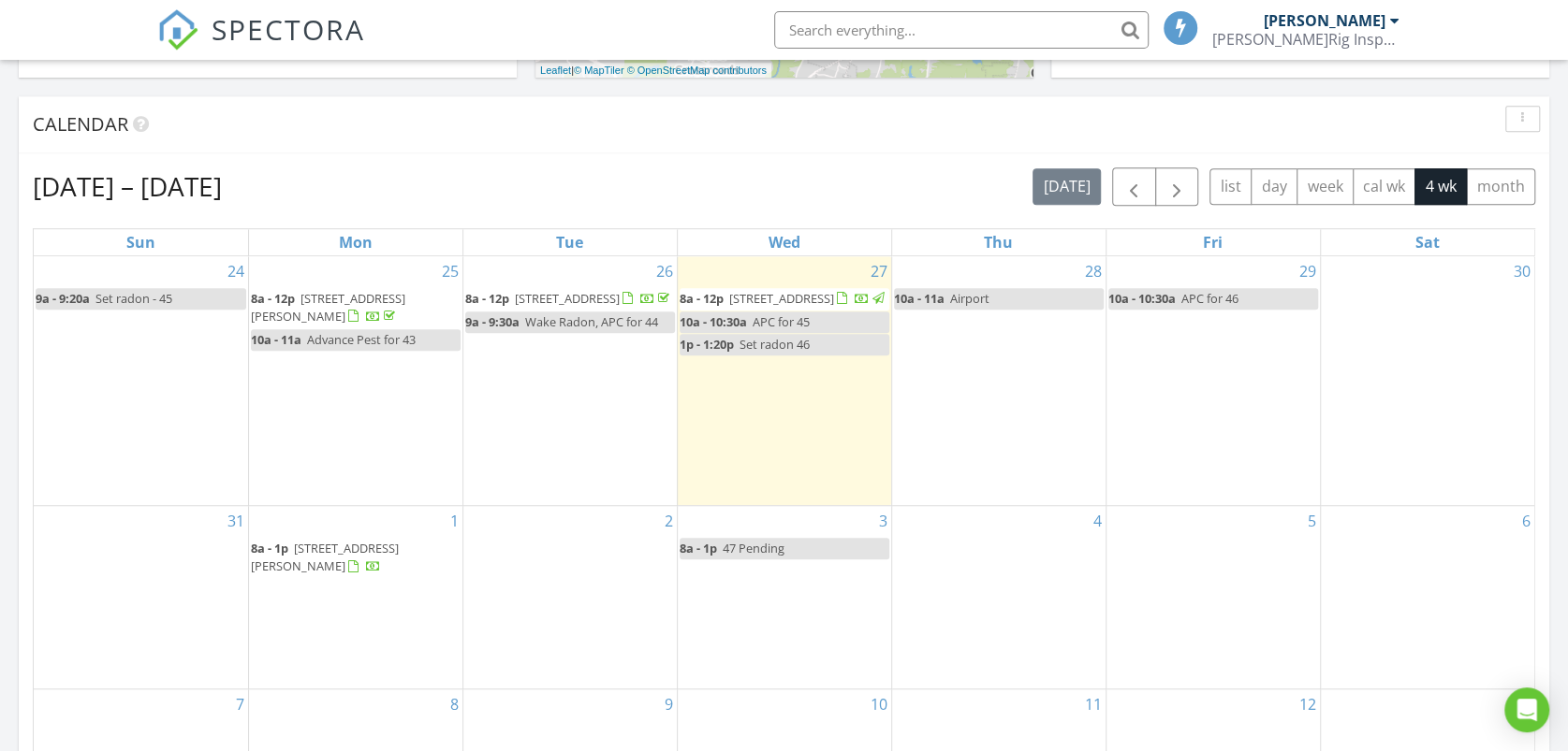
scroll to position [831, 0]
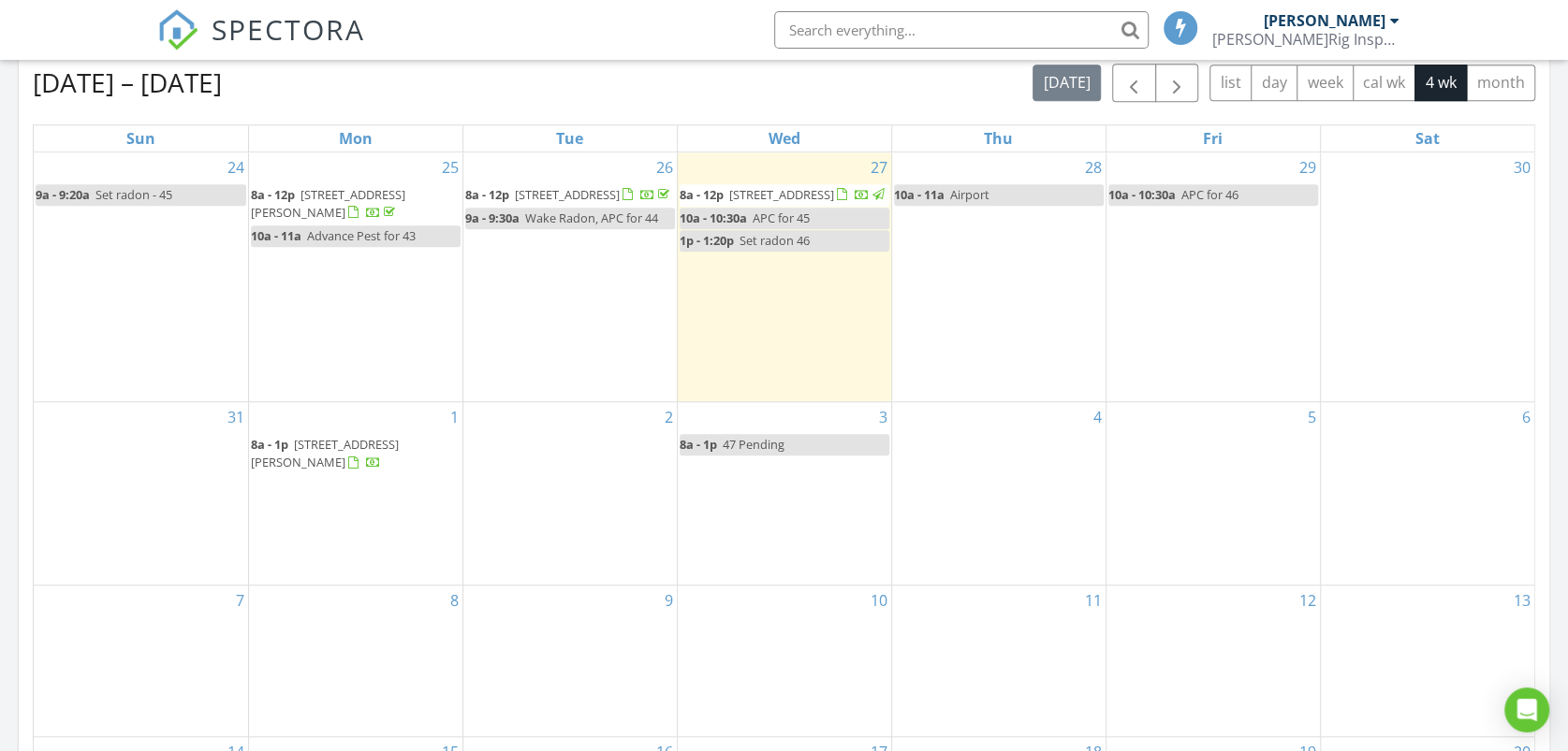
click at [811, 455] on link "8a - 1p 47 Pending" at bounding box center [784, 445] width 210 height 22
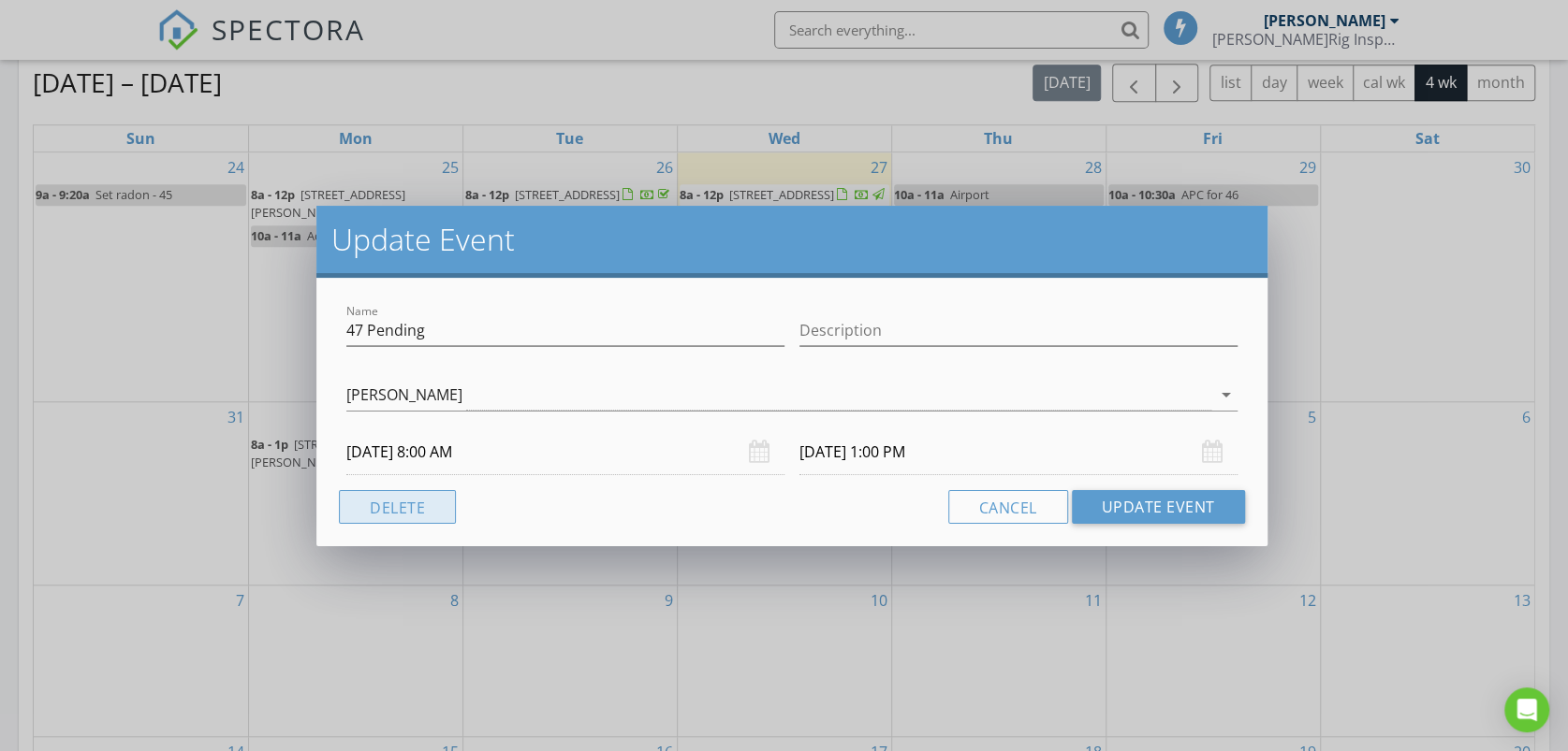
click at [420, 505] on button "Delete" at bounding box center [397, 507] width 117 height 34
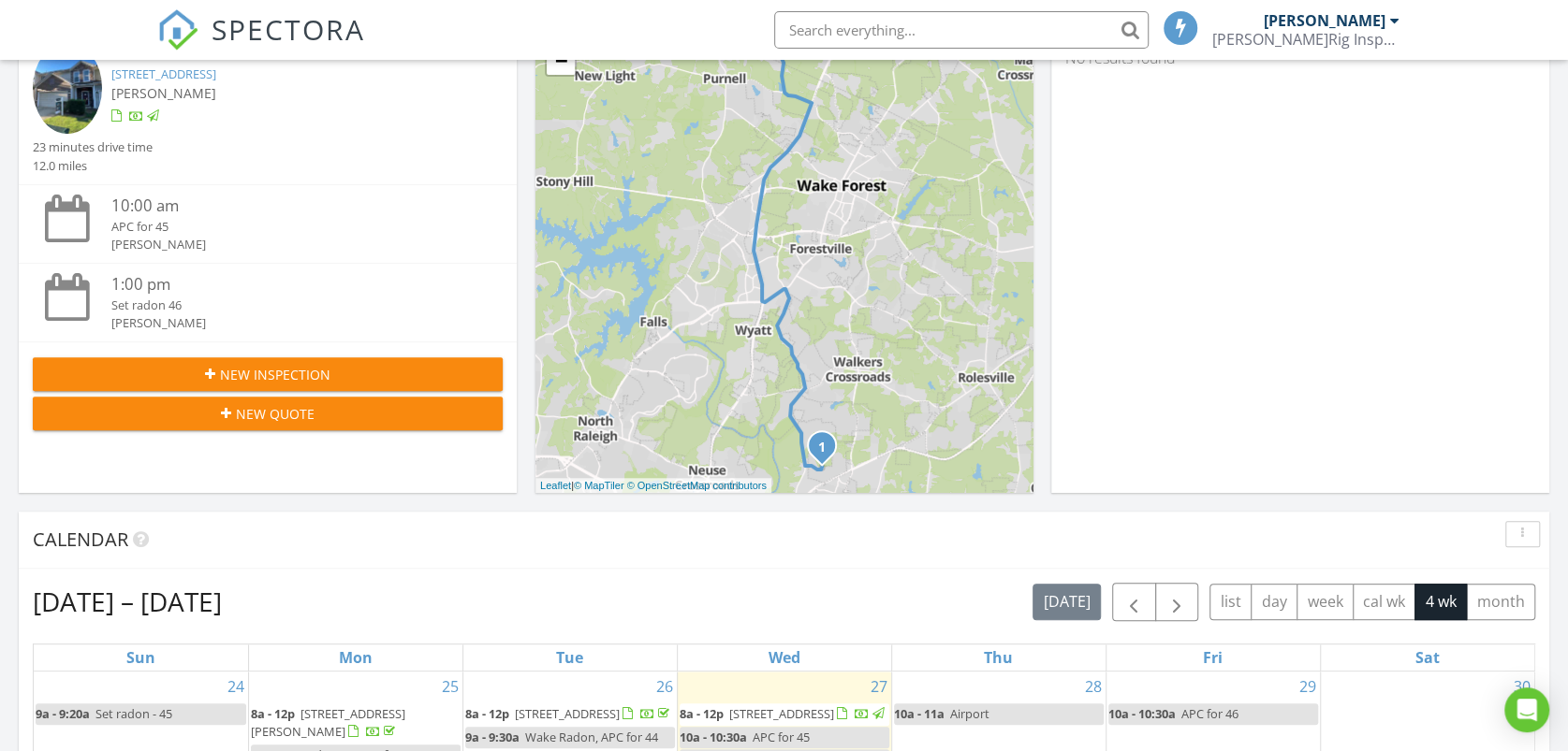
scroll to position [0, 0]
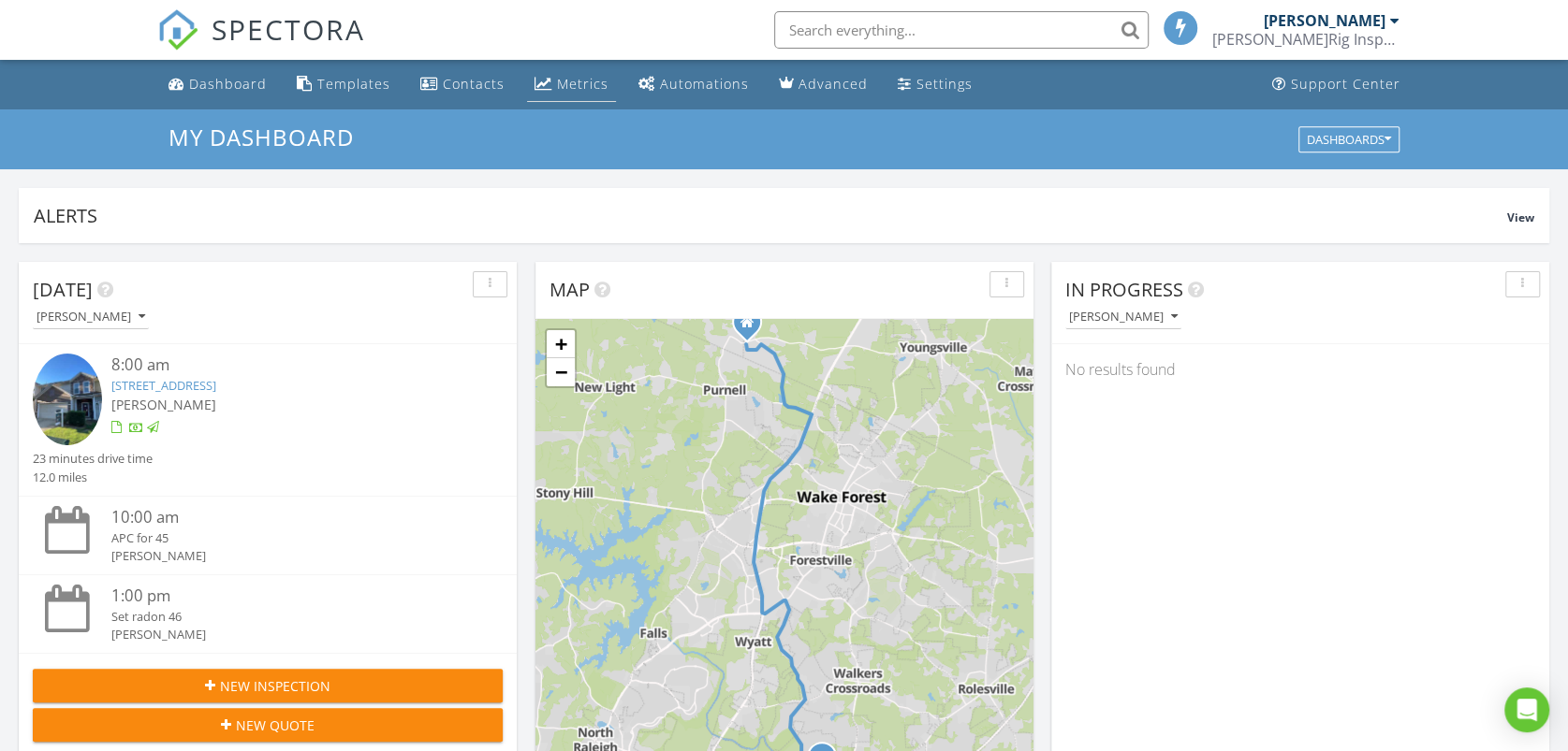
click at [572, 75] on div "Metrics" at bounding box center [583, 84] width 51 height 18
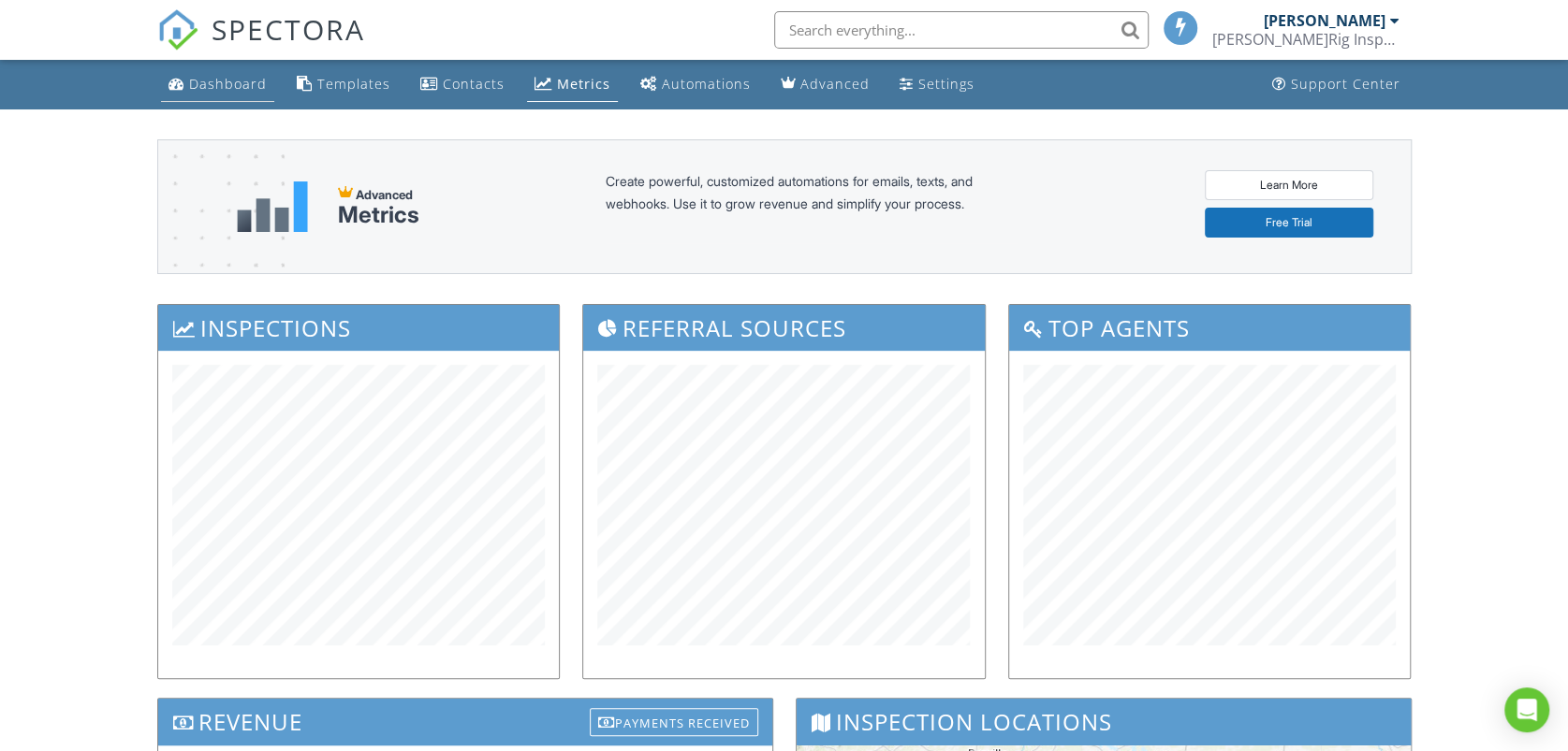
click at [222, 85] on div "Dashboard" at bounding box center [228, 84] width 77 height 18
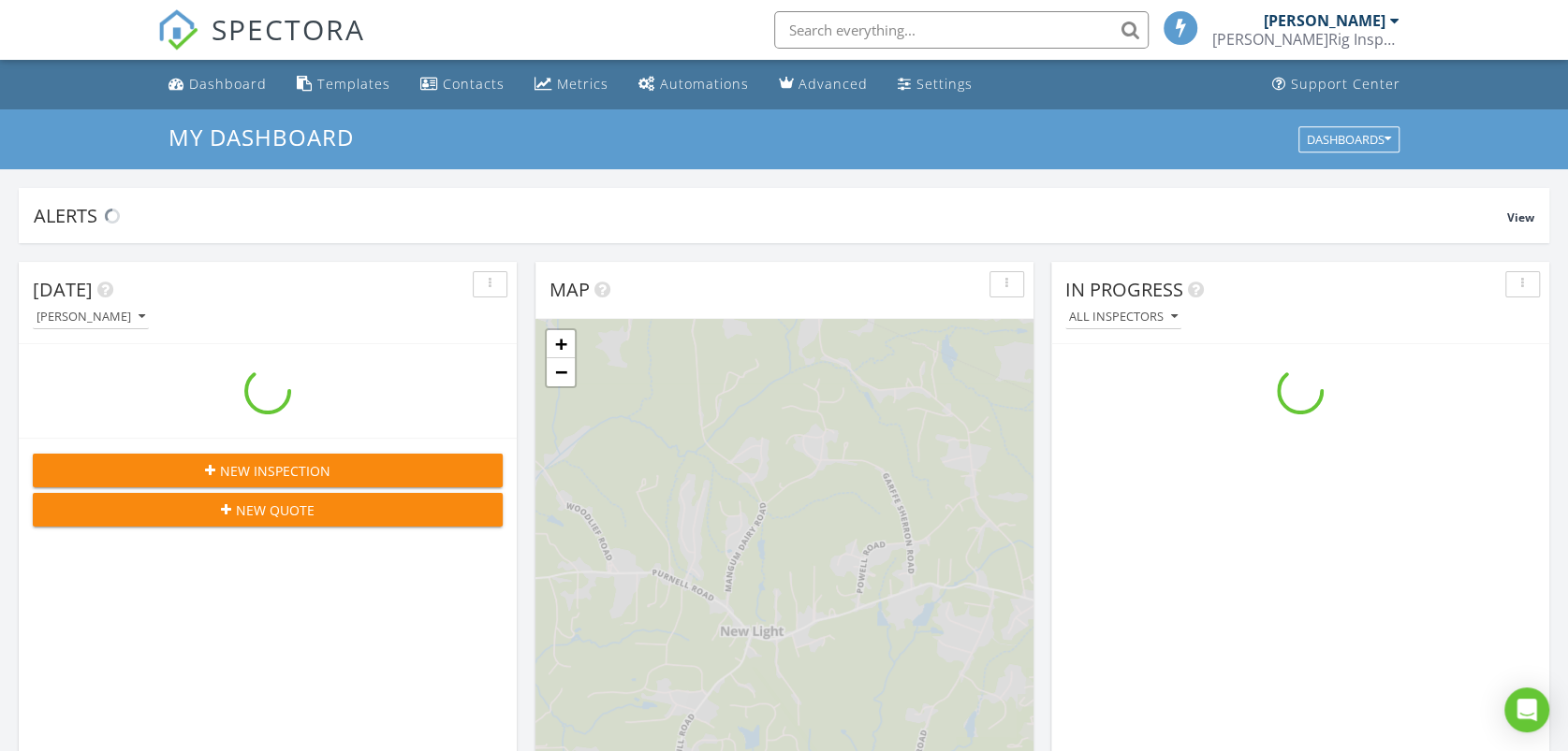
scroll to position [1736, 1601]
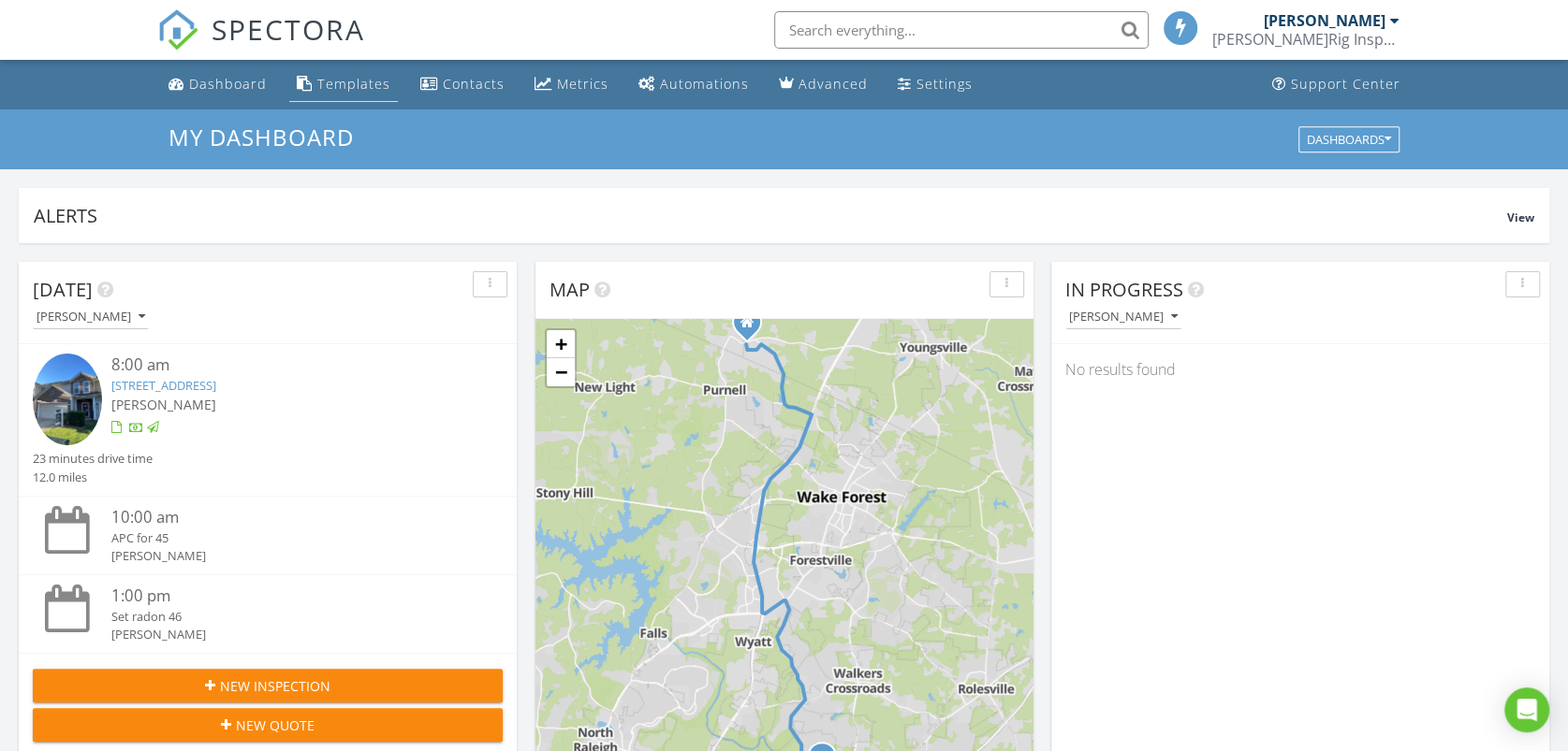
click at [348, 77] on div "Templates" at bounding box center [354, 84] width 73 height 18
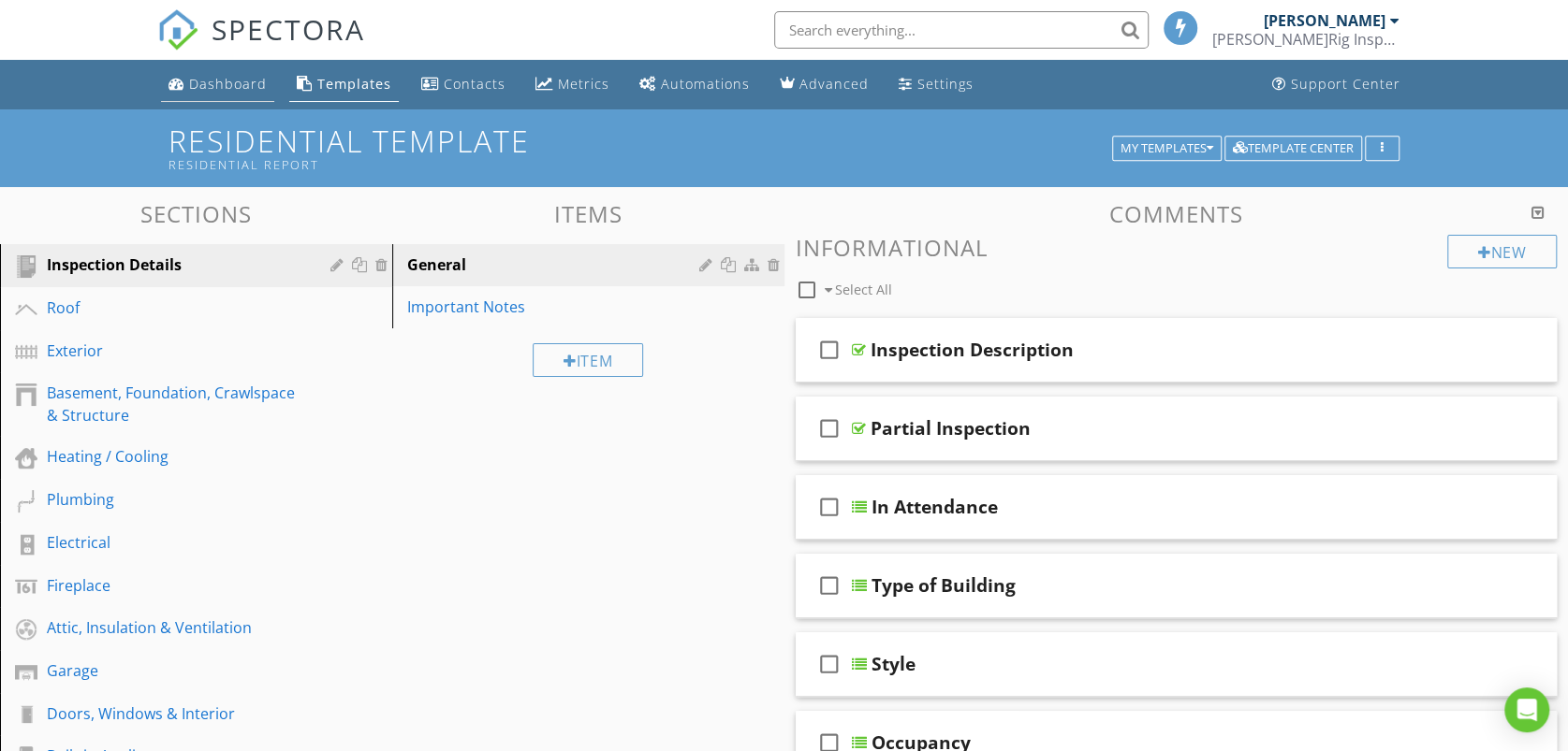
click at [208, 78] on div "Dashboard" at bounding box center [228, 84] width 77 height 18
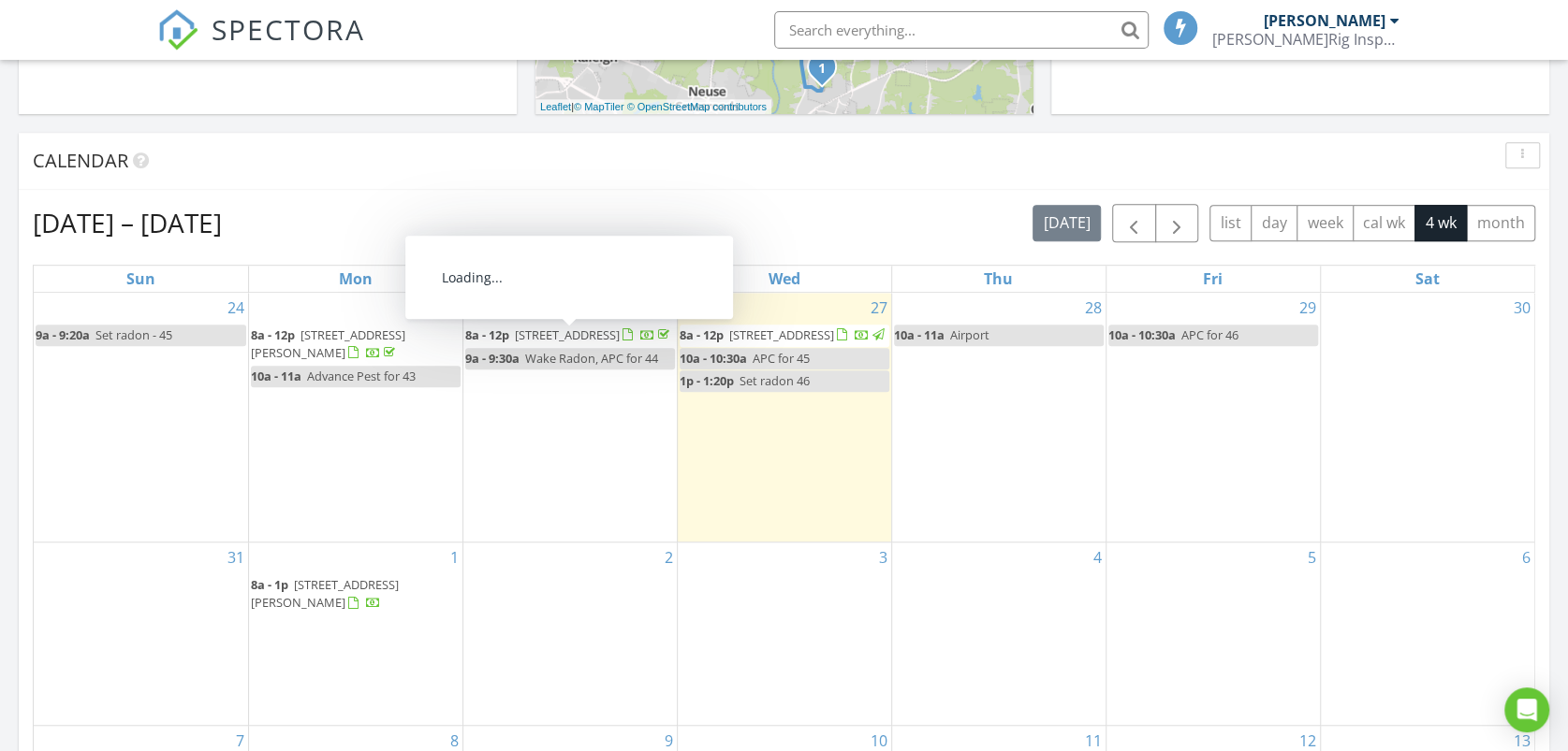
scroll to position [727, 0]
